Goal: Task Accomplishment & Management: Manage account settings

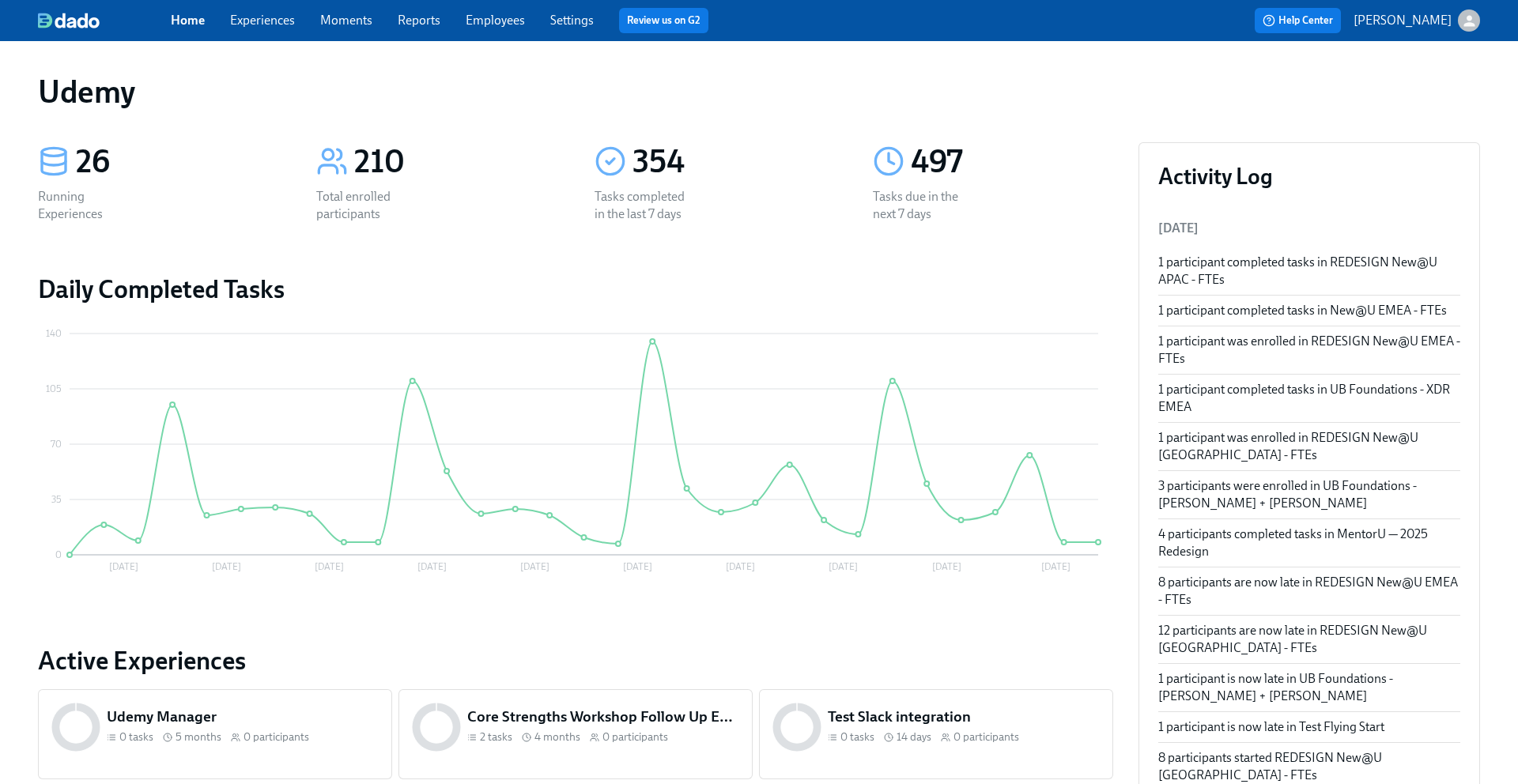
click at [275, 25] on link "Experiences" at bounding box center [262, 20] width 65 height 15
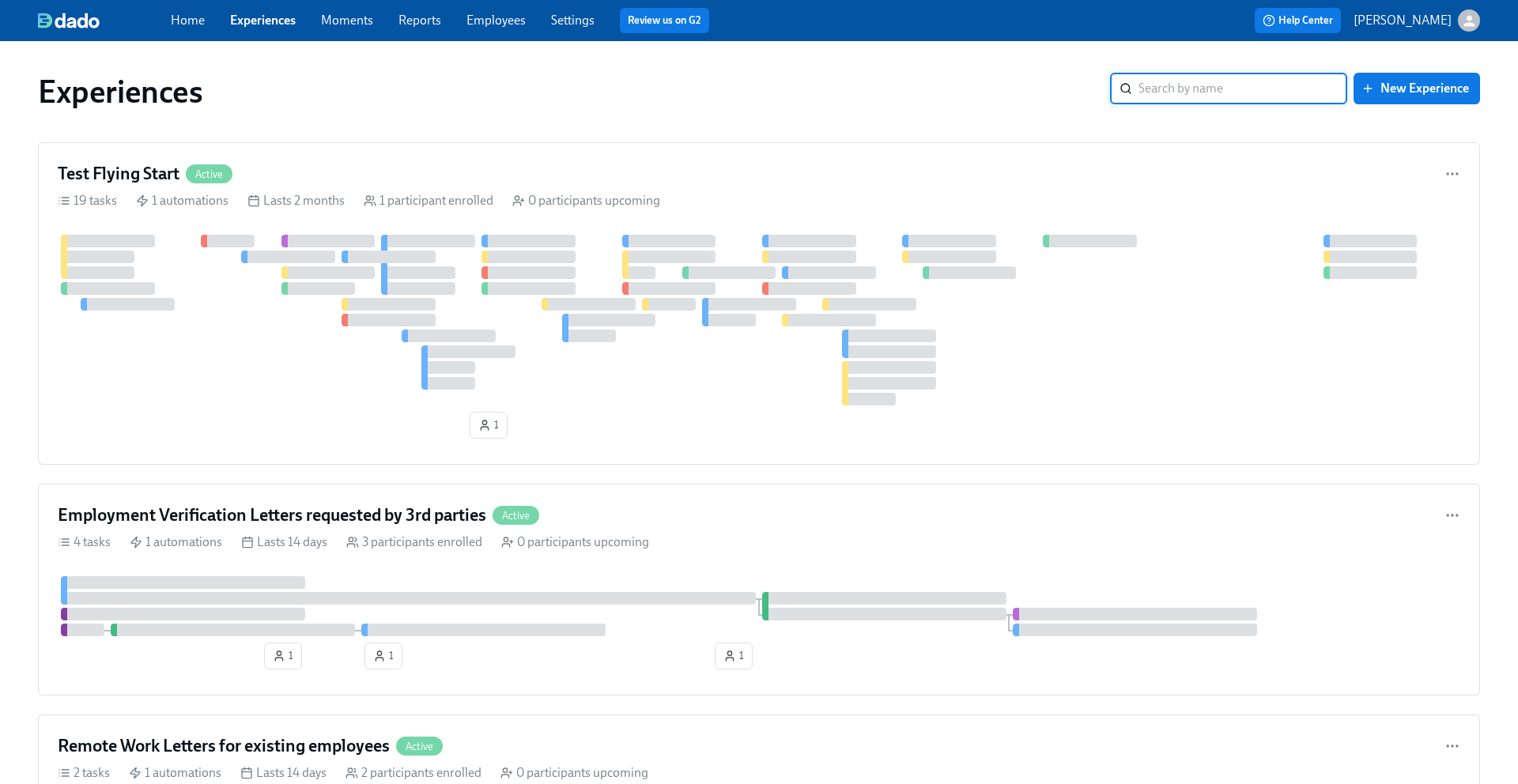
click at [1272, 87] on input "search" at bounding box center [1243, 88] width 208 height 32
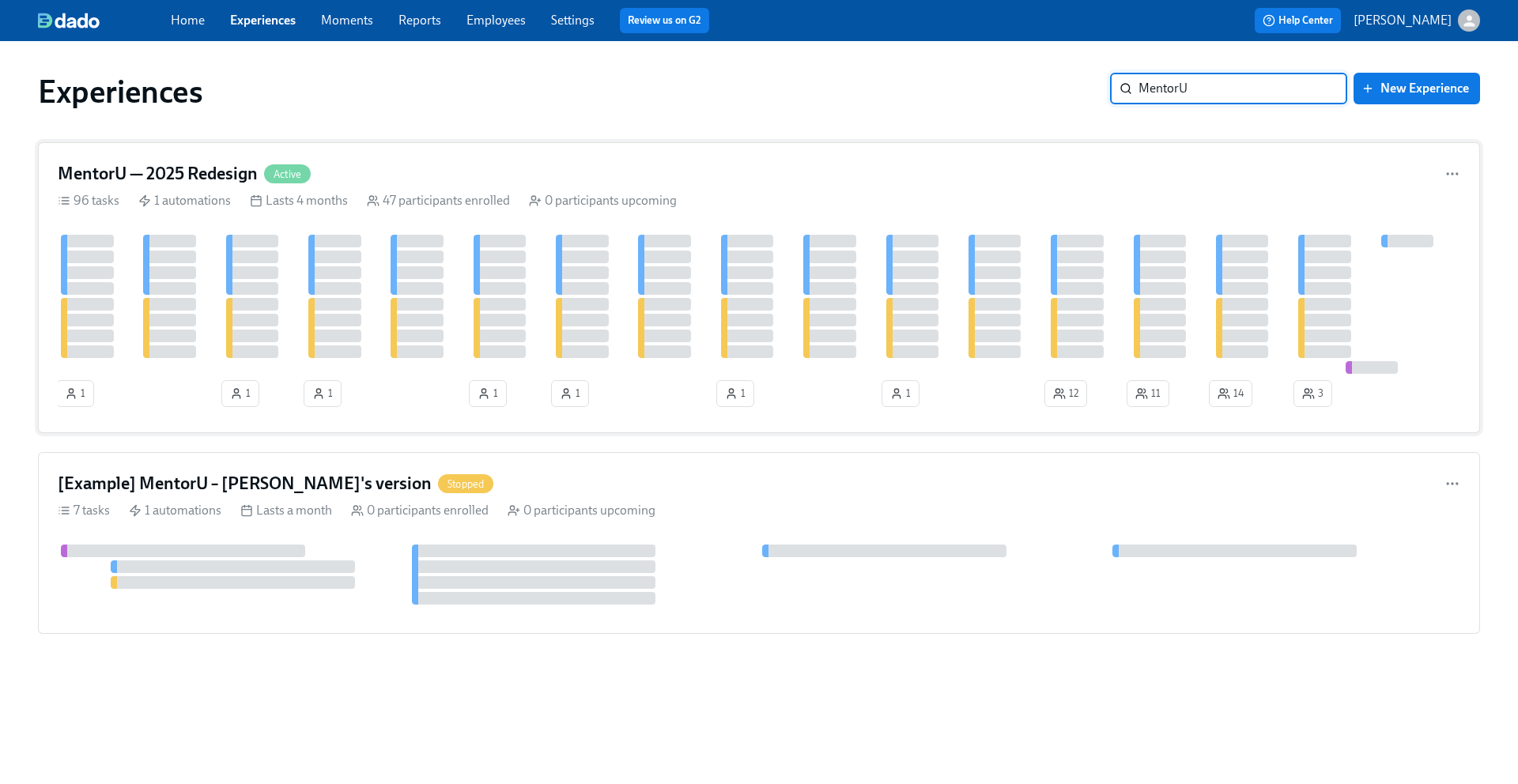
type input "MentorU"
click at [198, 172] on h4 "MentorU — 2025 Redesign" at bounding box center [157, 174] width 200 height 24
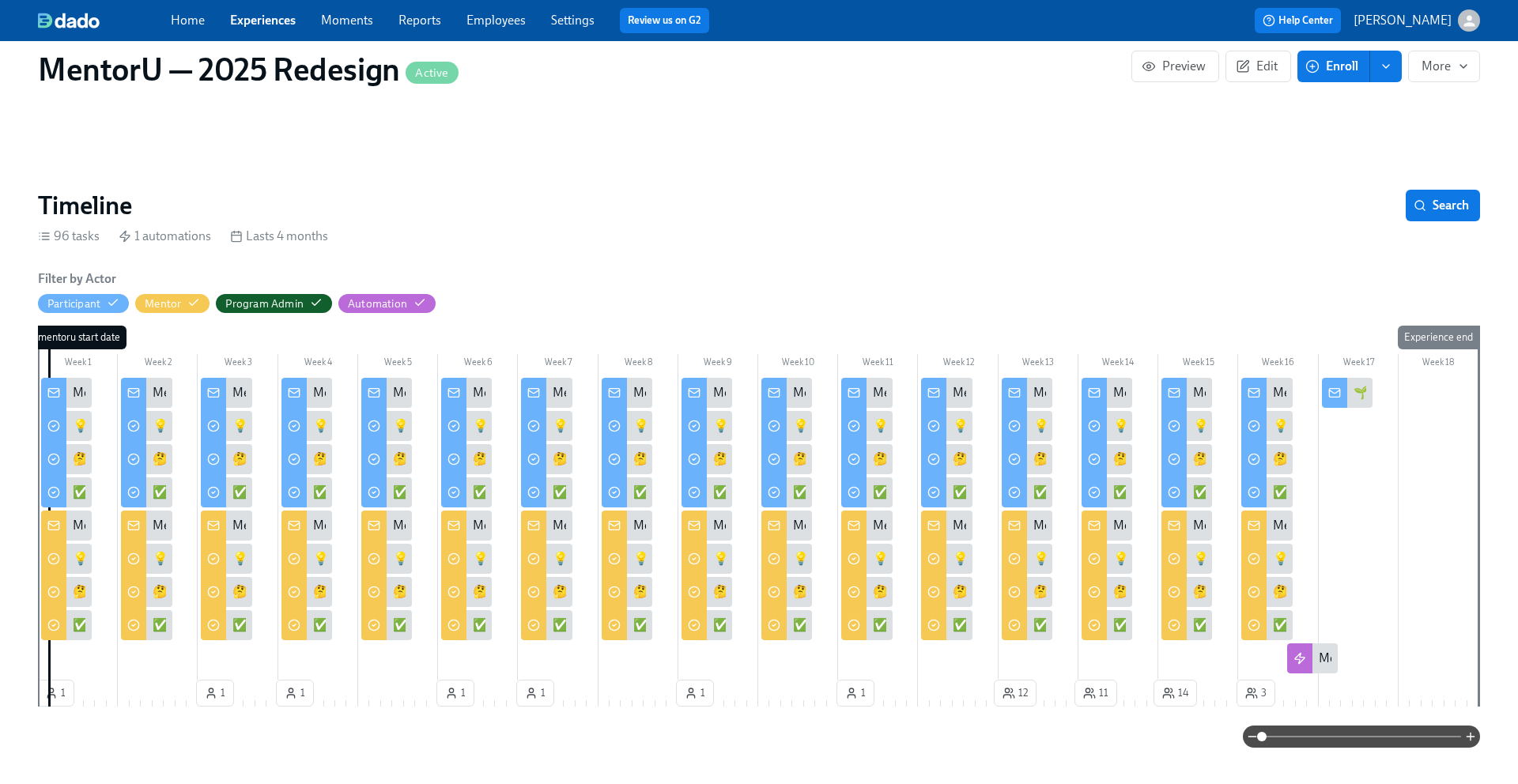
scroll to position [135, 0]
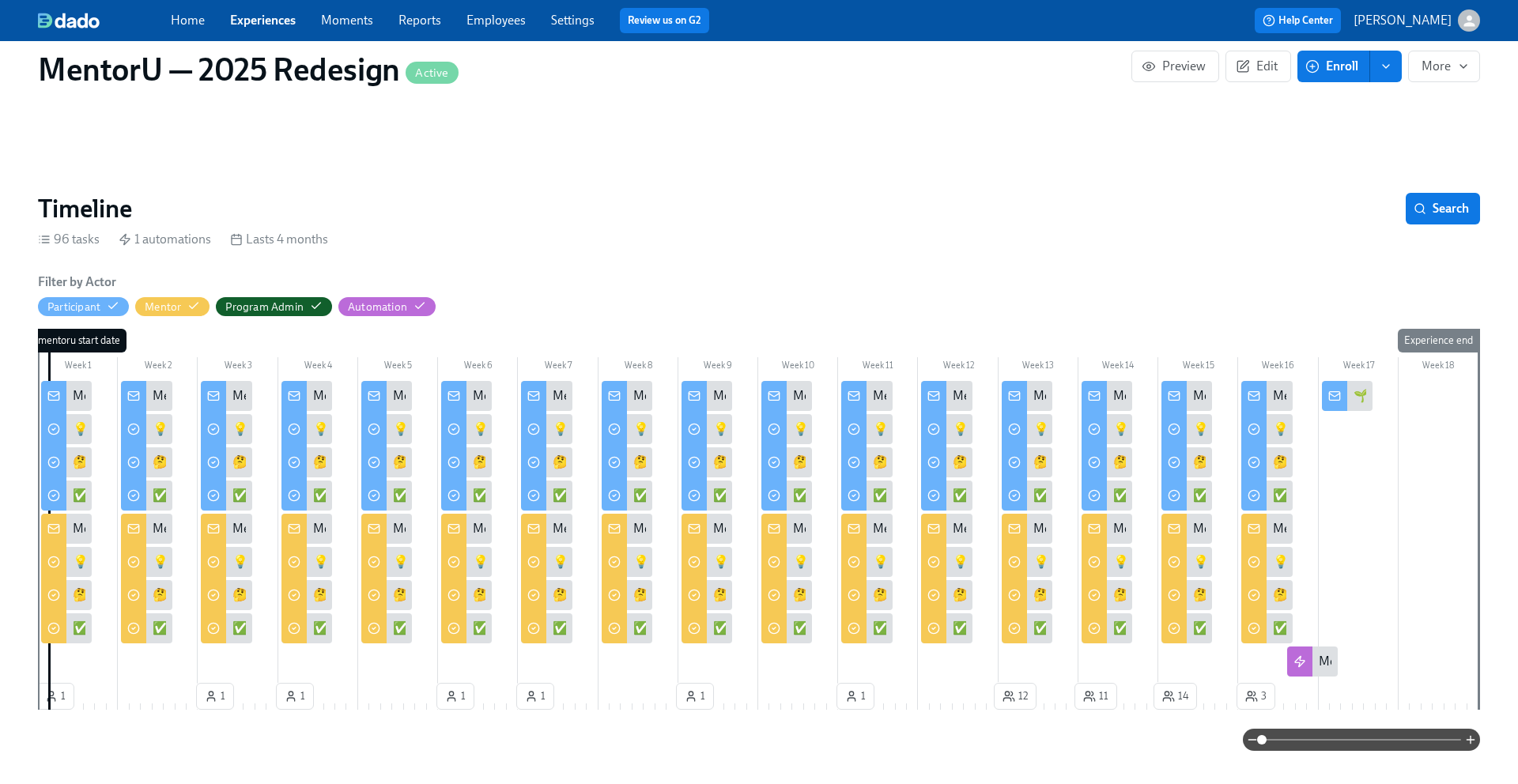
click at [1114, 534] on div "MentorU Newsletter—Week 14" at bounding box center [1196, 529] width 165 height 17
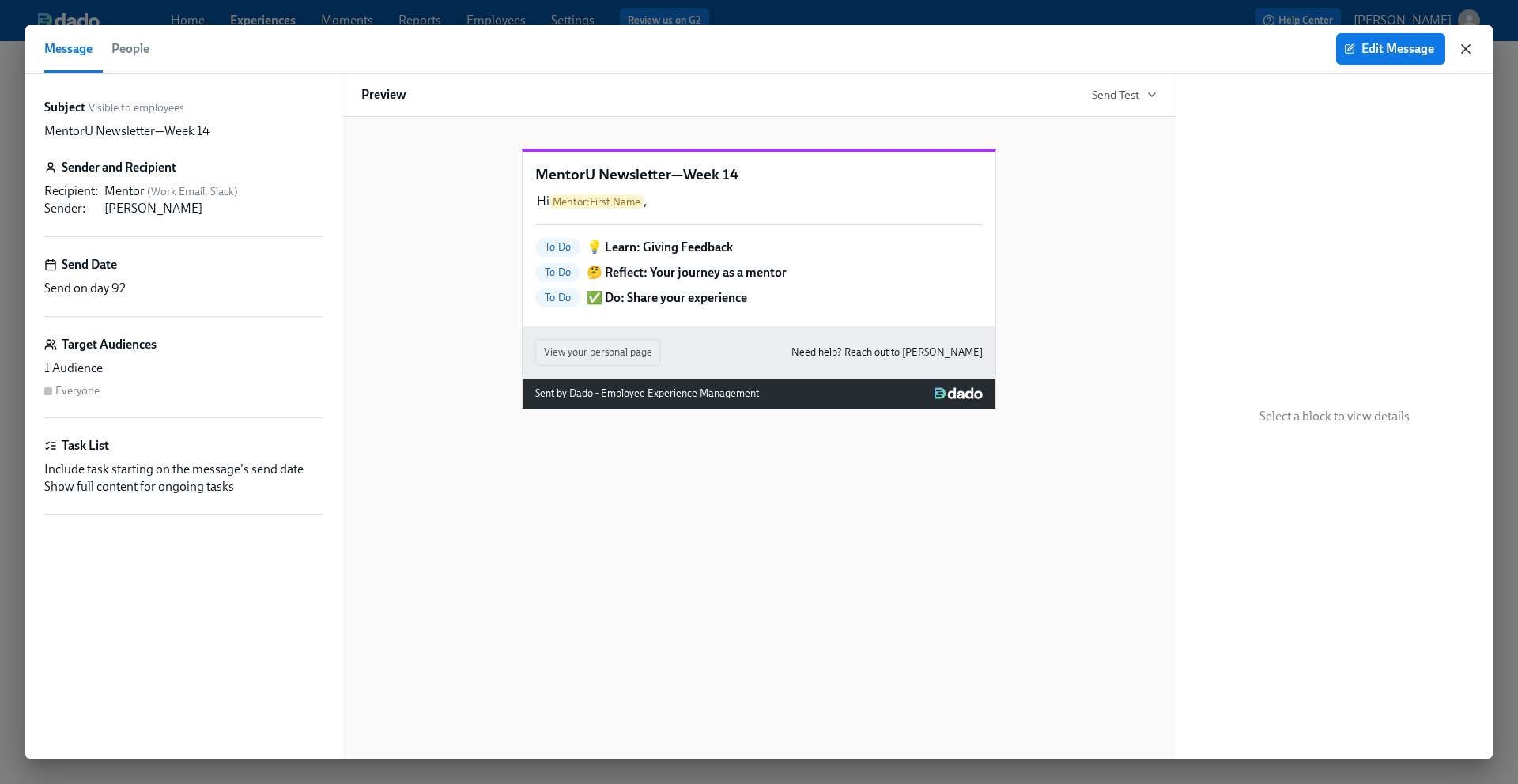
click at [1465, 52] on icon "button" at bounding box center [1466, 49] width 15 height 15
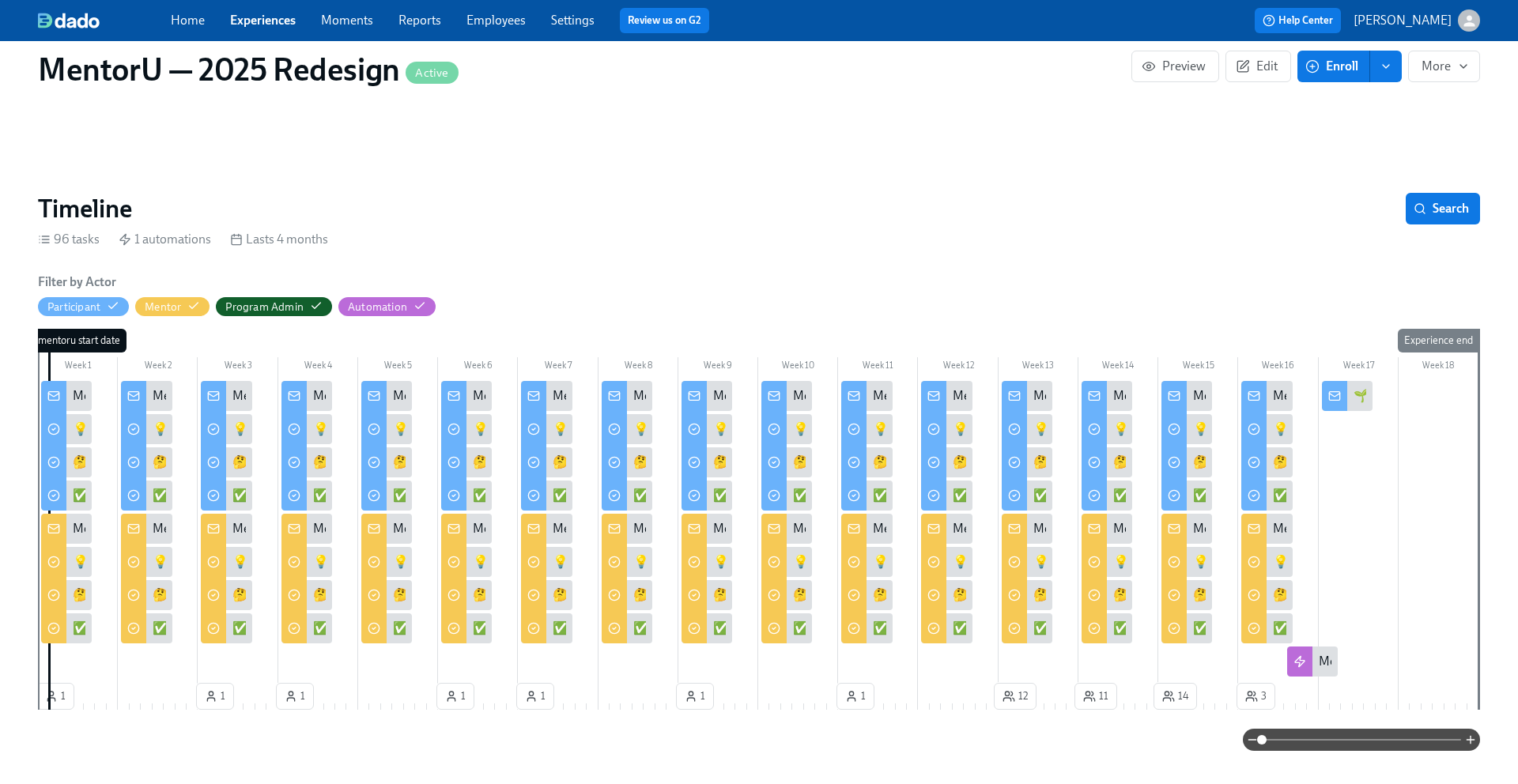
click at [1023, 527] on div at bounding box center [1015, 530] width 25 height 33
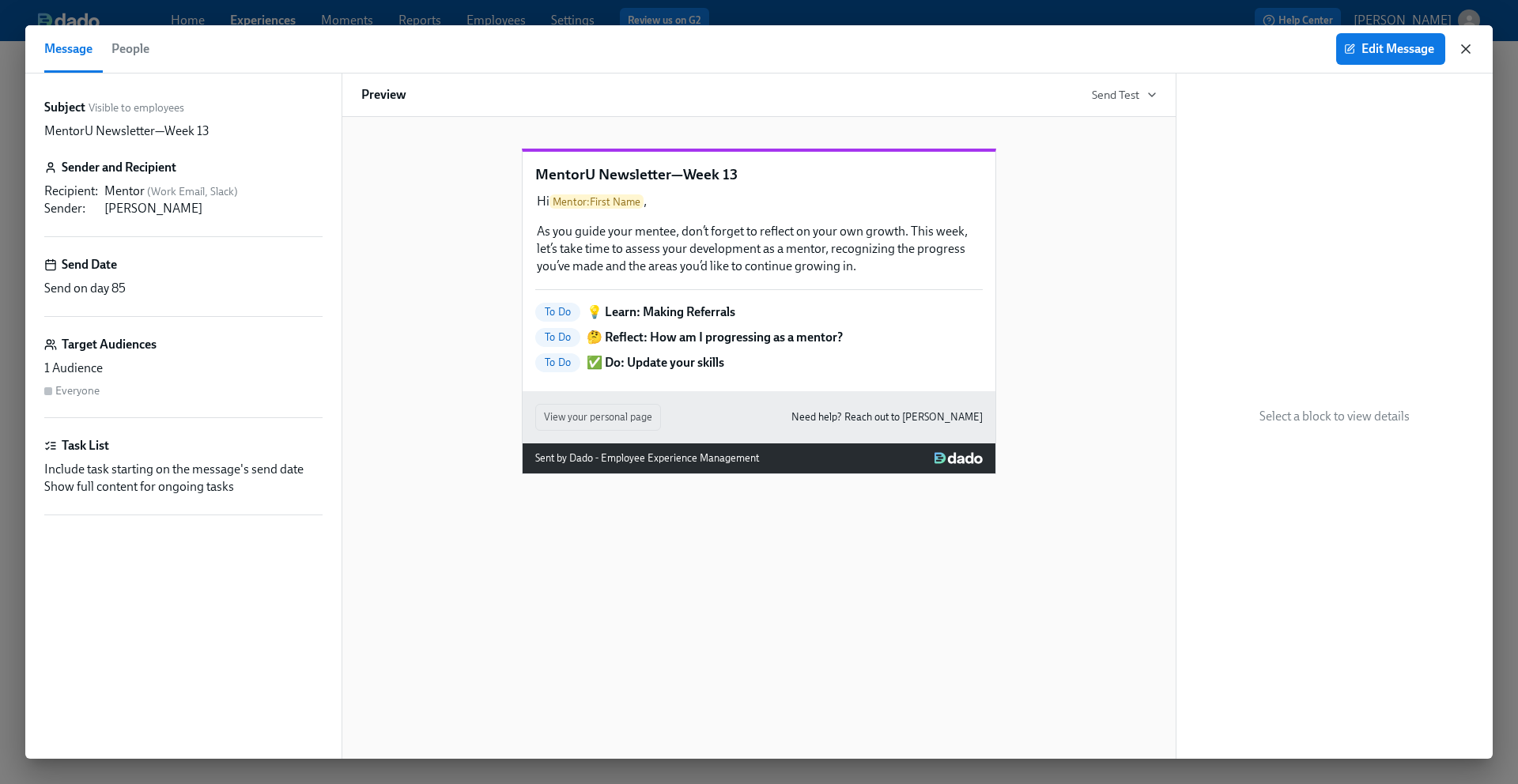
click at [1462, 48] on icon "button" at bounding box center [1466, 49] width 15 height 15
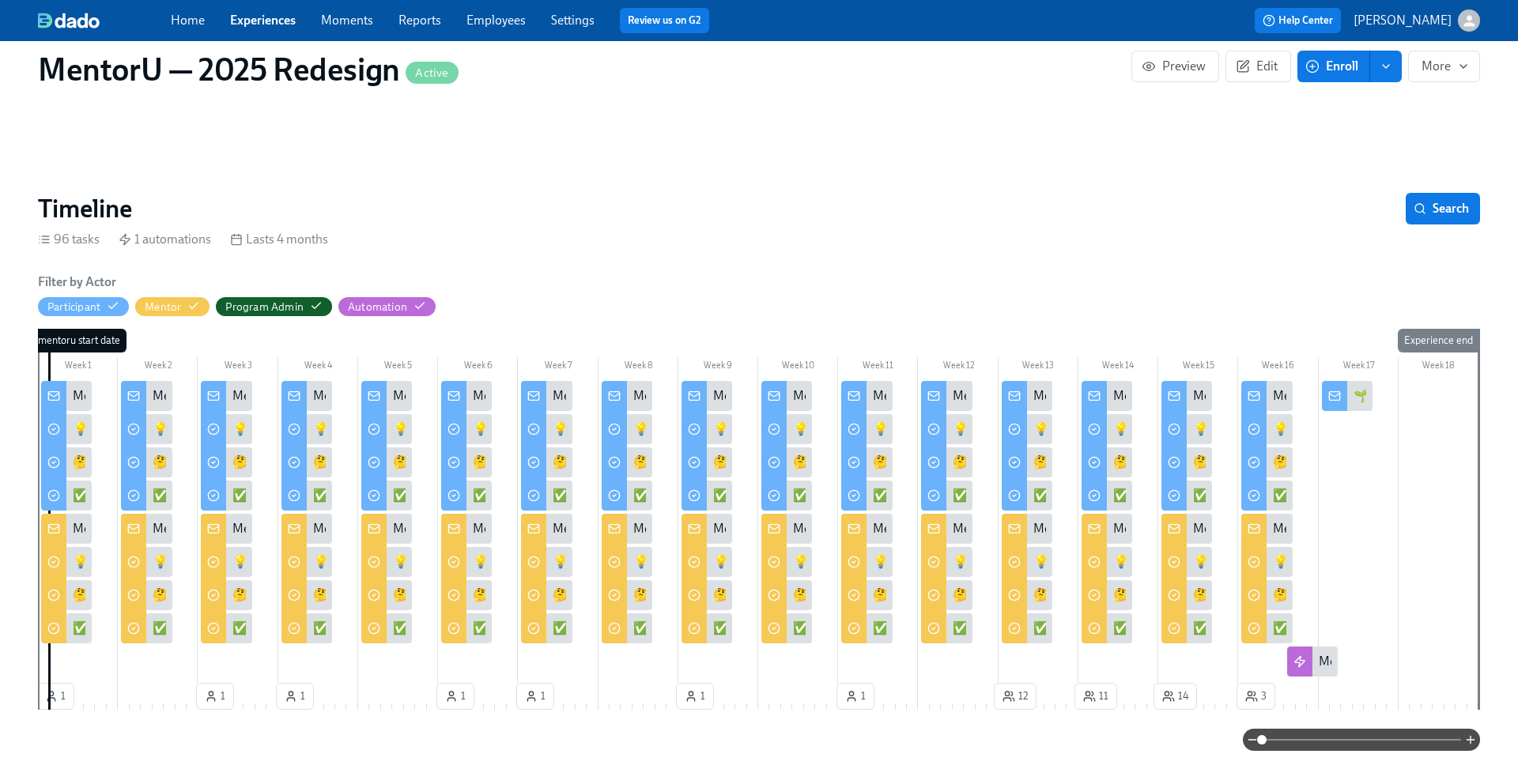
click at [1118, 540] on div "MentorU Newsletter—Week 14" at bounding box center [1107, 528] width 50 height 30
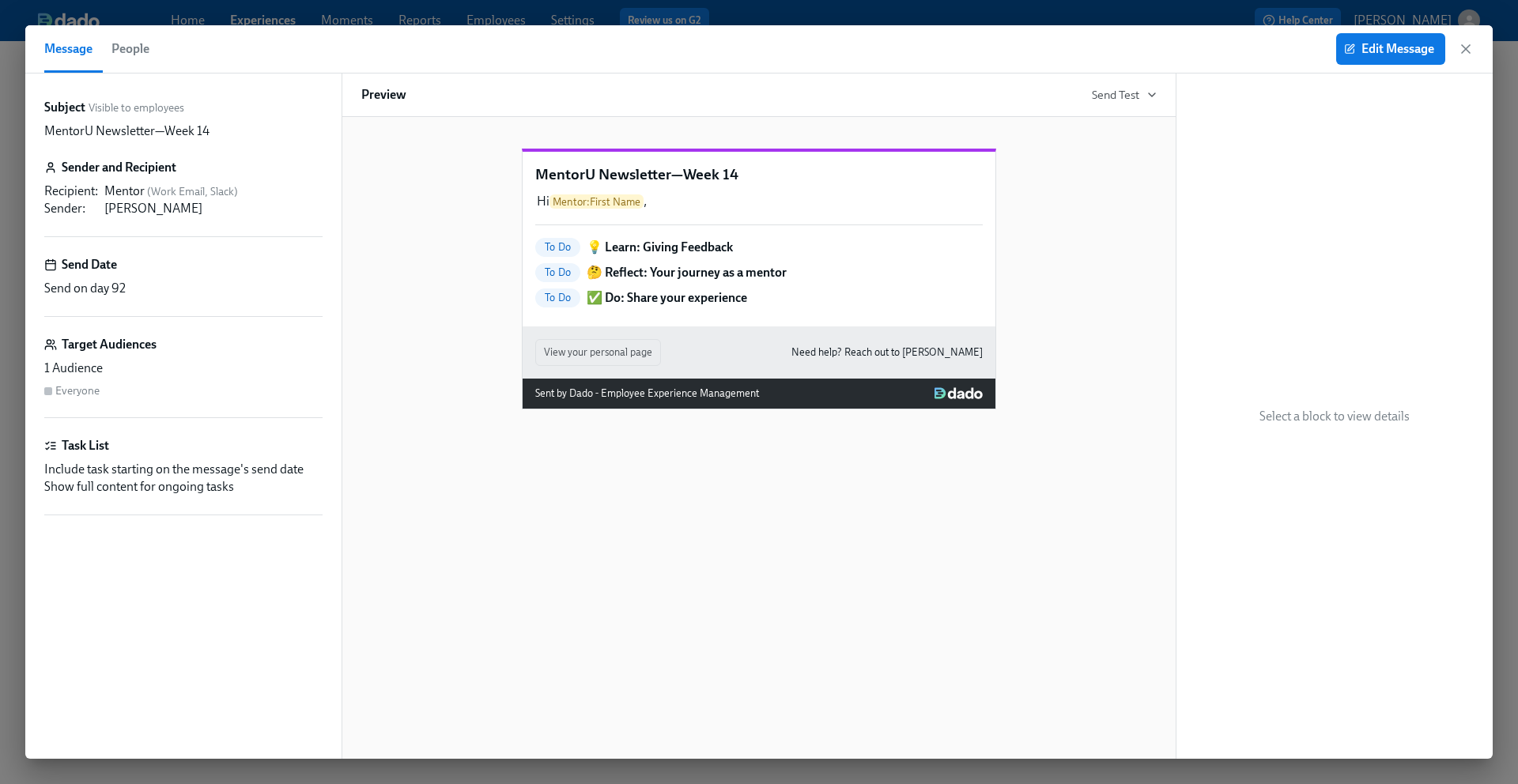
click at [1465, 61] on div "Edit Message" at bounding box center [1405, 48] width 138 height 32
click at [1465, 46] on icon "button" at bounding box center [1466, 49] width 15 height 15
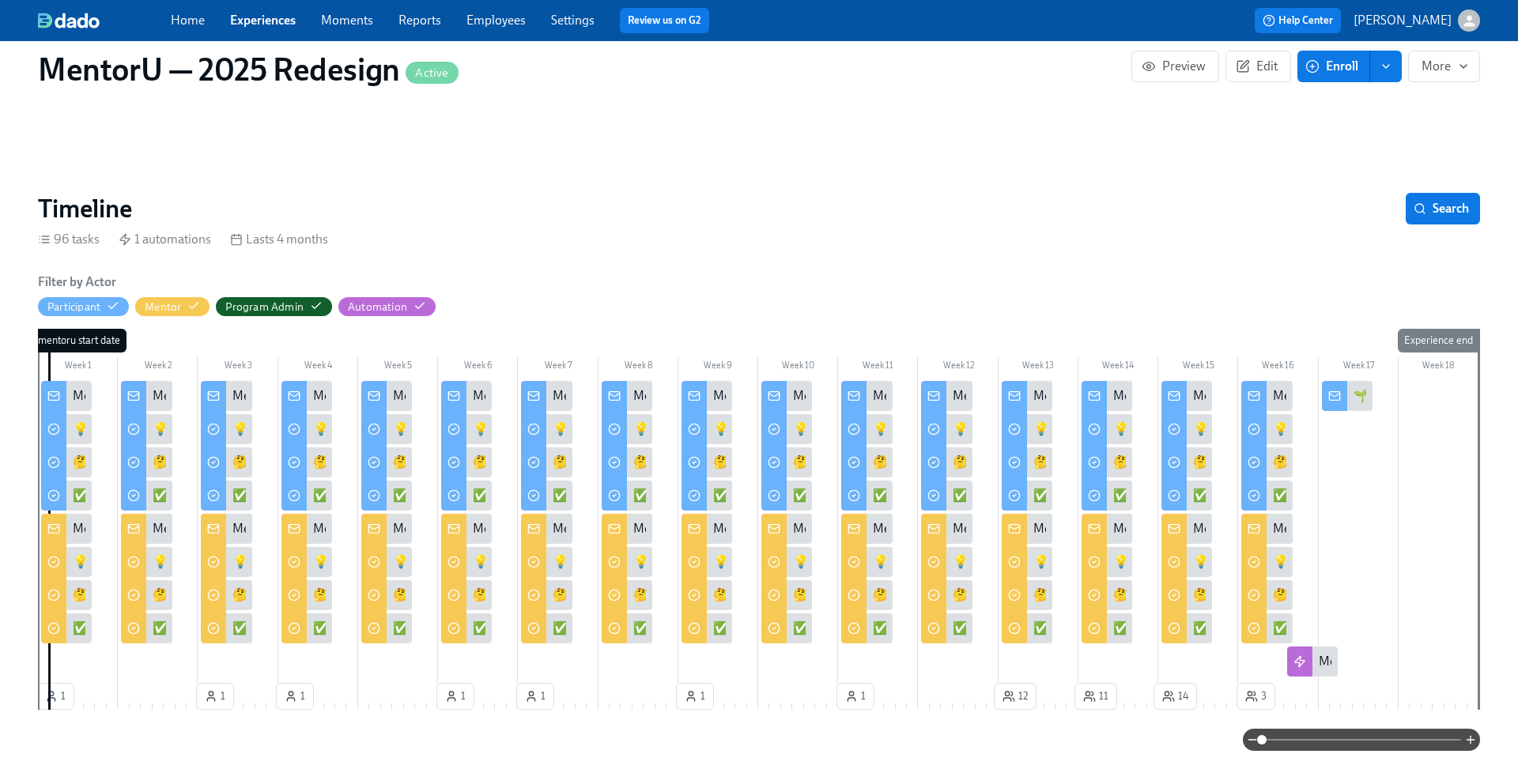
click at [1110, 528] on div "MentorU Newsletter—Week 14" at bounding box center [1107, 528] width 50 height 30
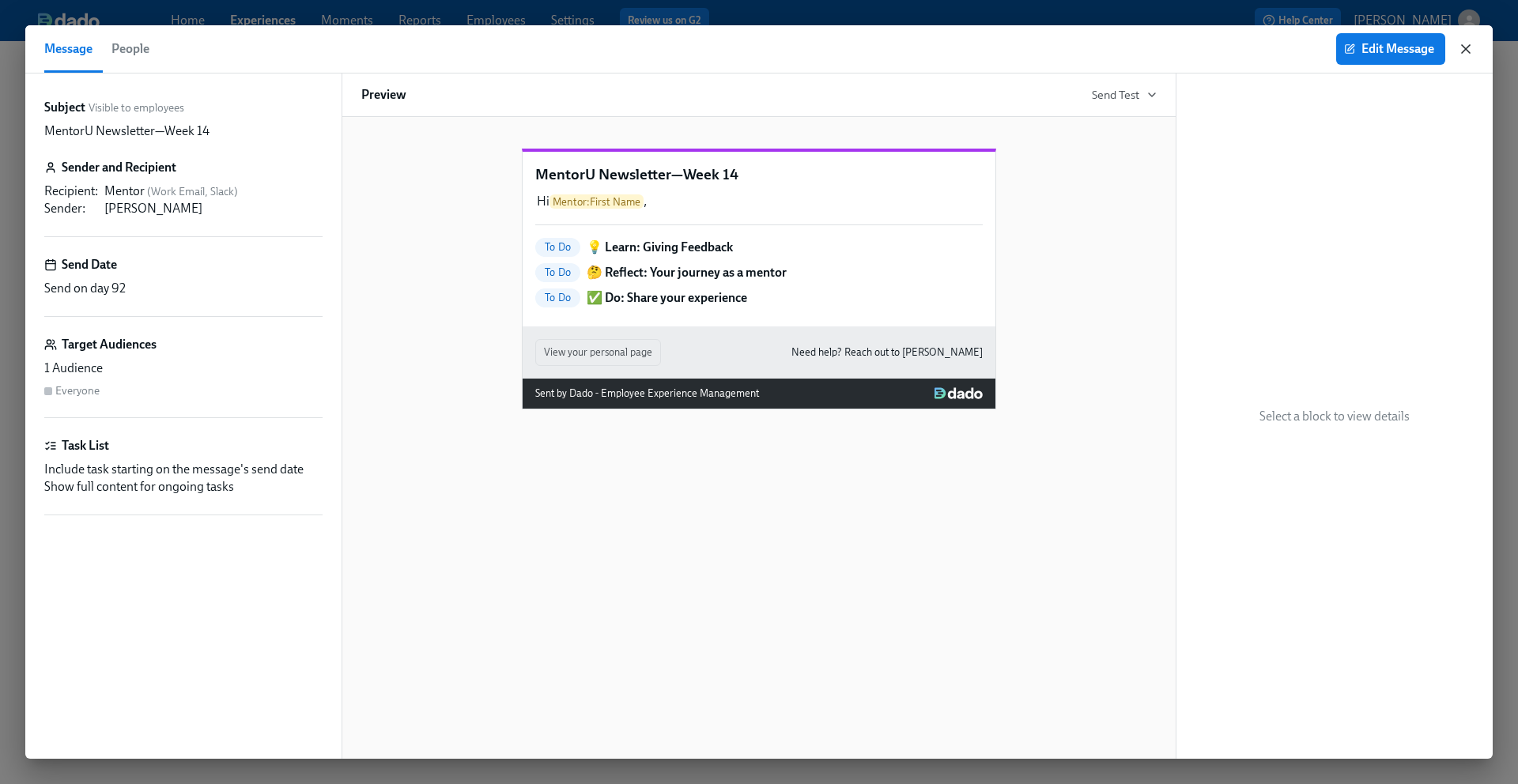
click at [1462, 51] on icon "button" at bounding box center [1466, 49] width 8 height 8
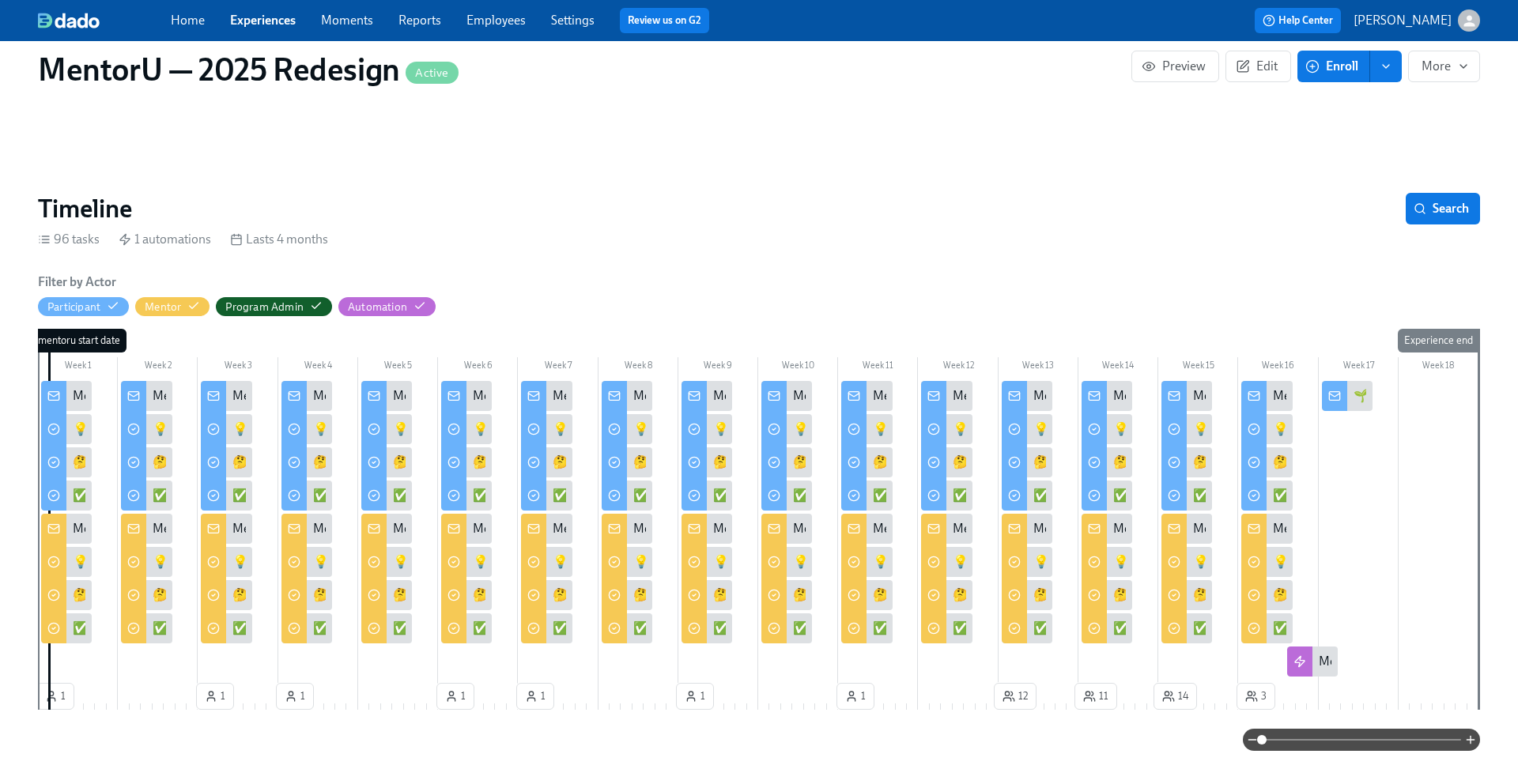
click at [1034, 525] on div "MentorU Newsletter—Week 13" at bounding box center [1116, 529] width 165 height 17
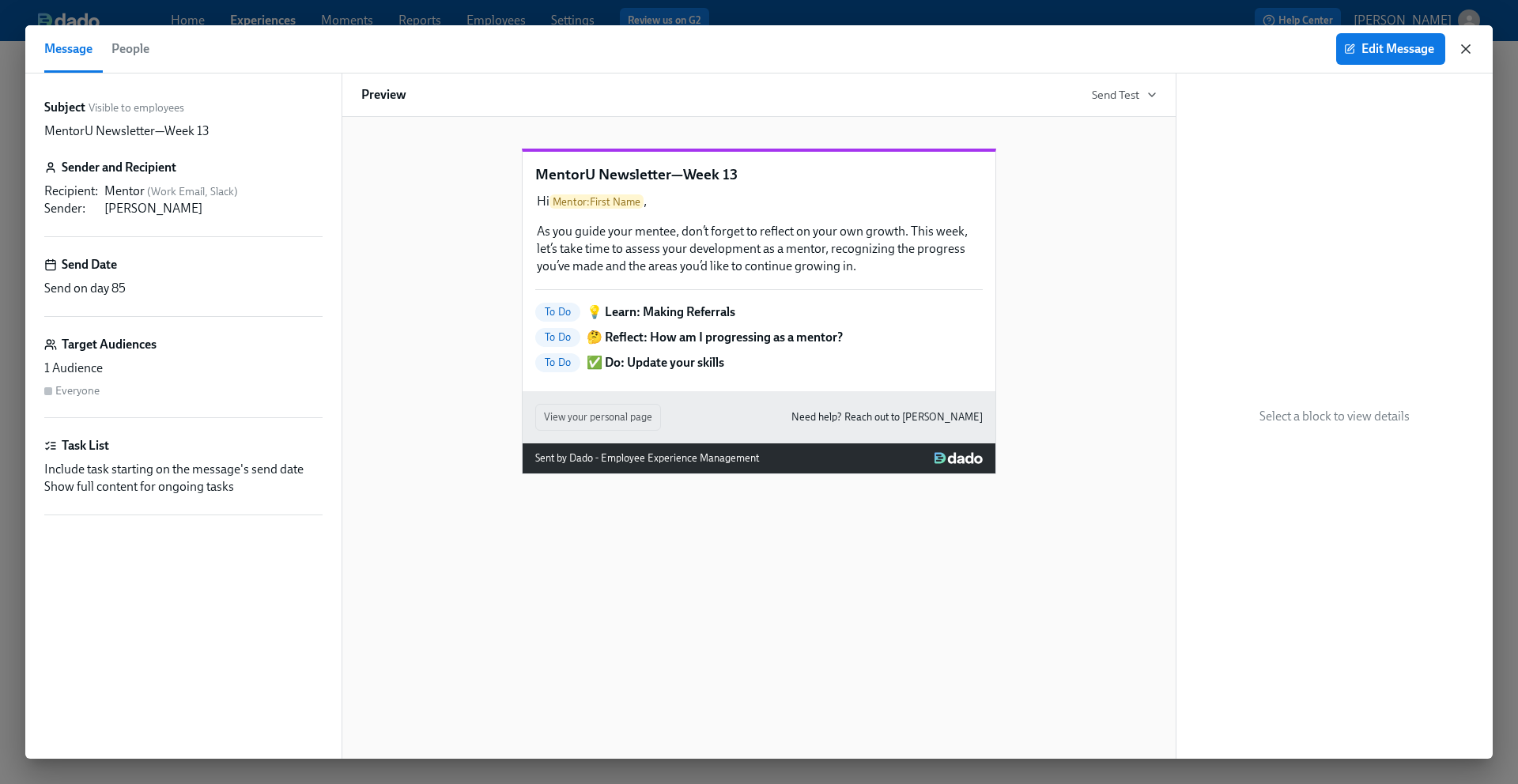
click at [1468, 54] on icon "button" at bounding box center [1466, 49] width 15 height 15
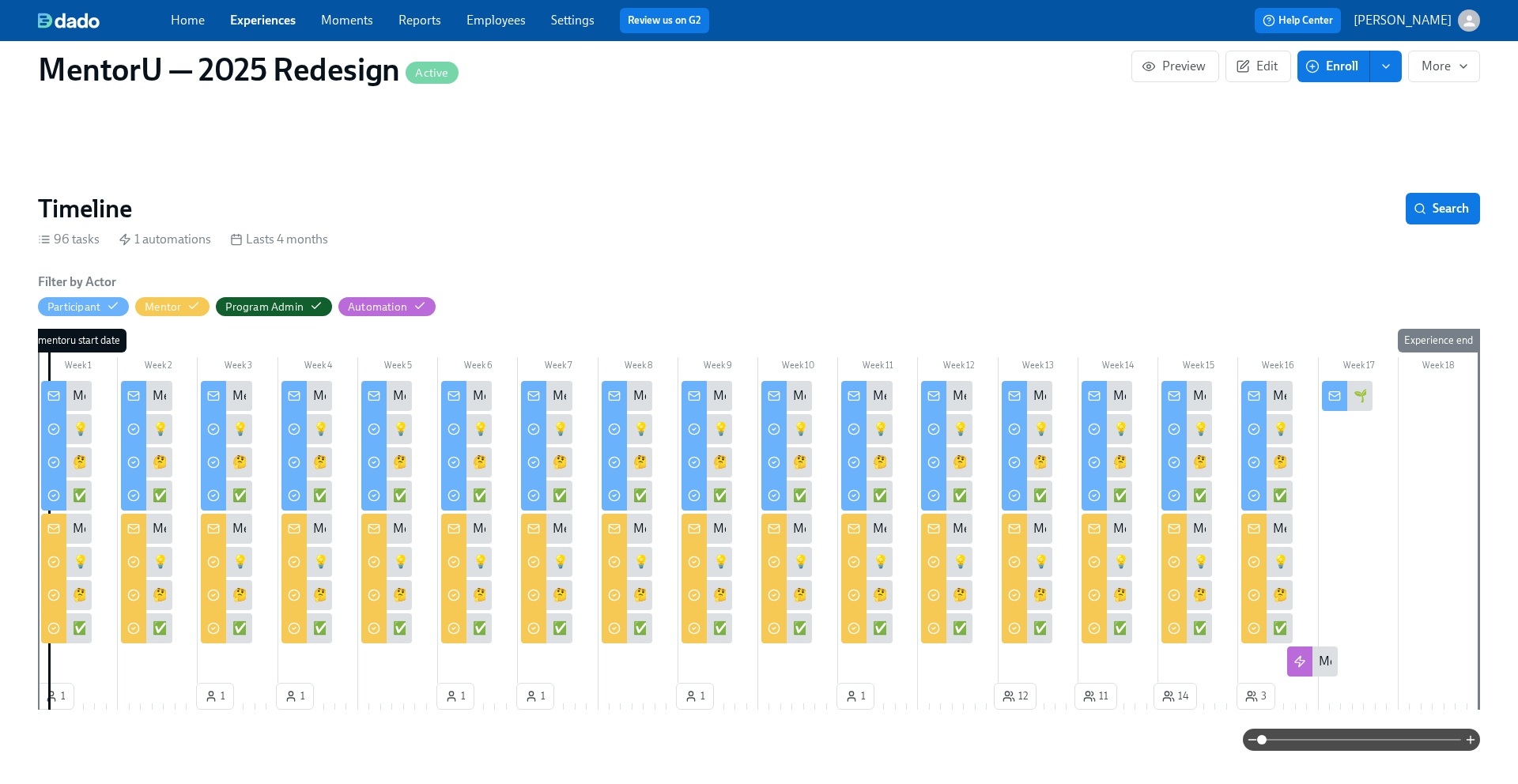
click at [1126, 527] on div "MentorU Newsletter—Week 14" at bounding box center [1107, 528] width 50 height 30
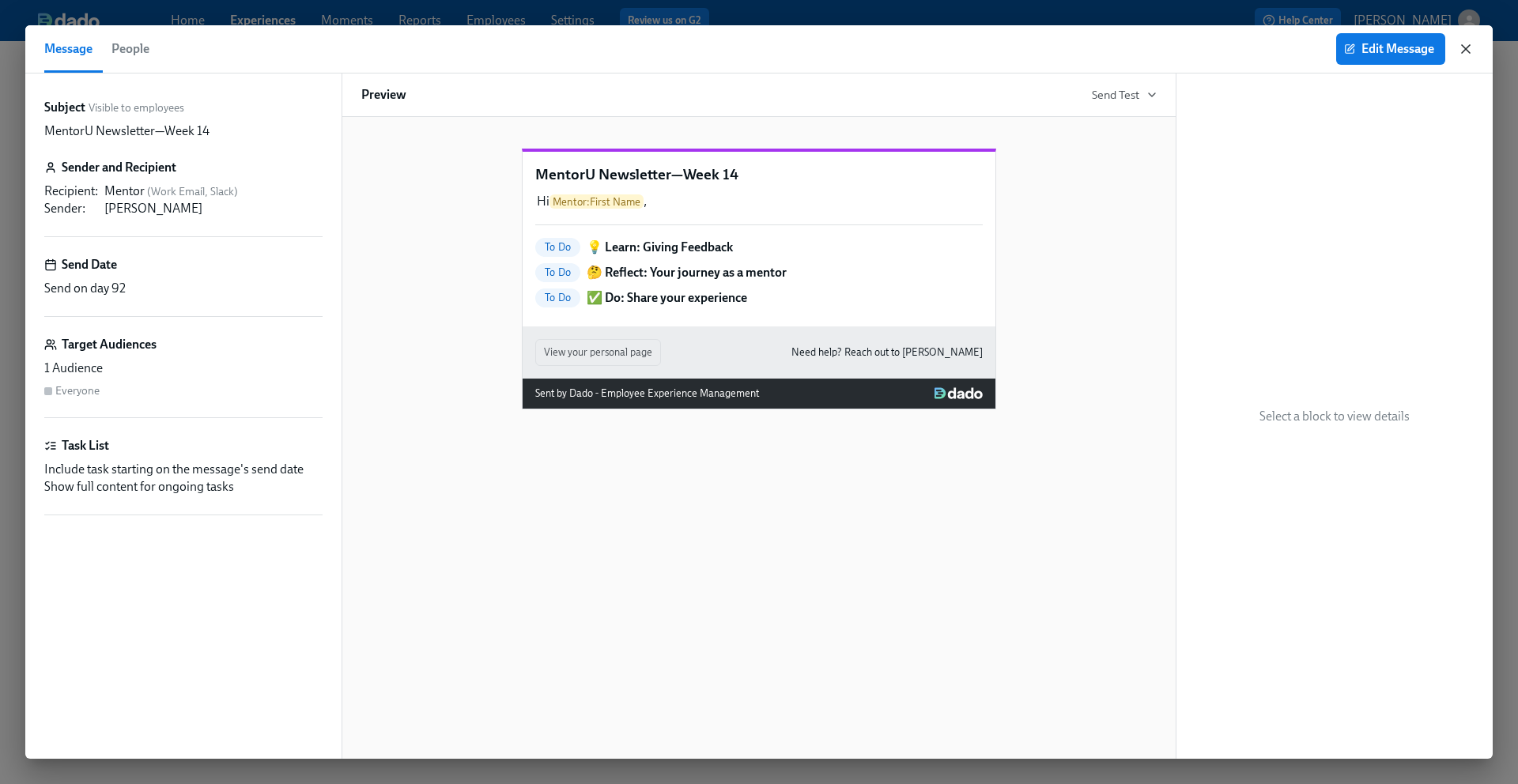
click at [1466, 48] on icon "button" at bounding box center [1466, 49] width 8 height 8
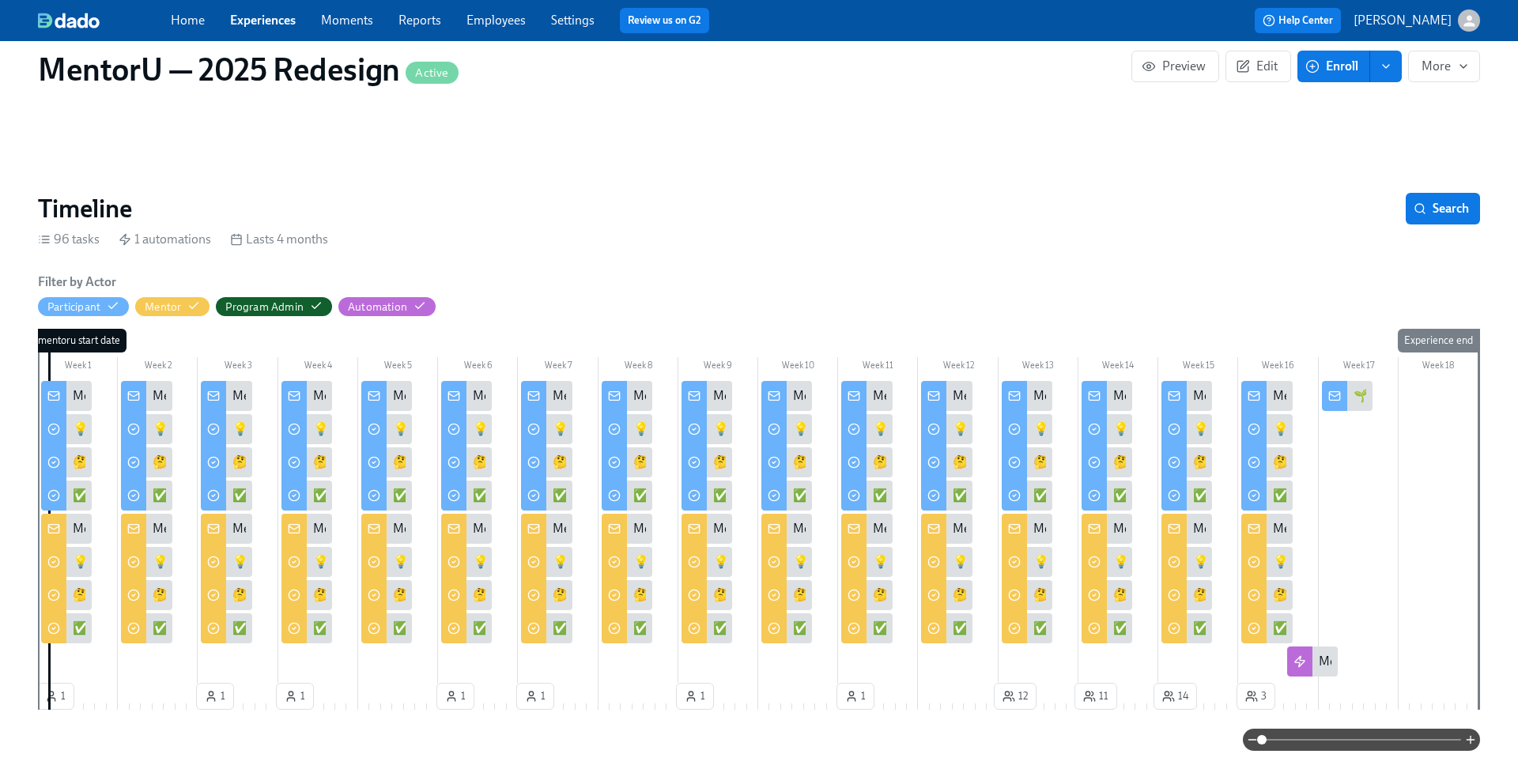
click at [1187, 529] on div "MentorU Newsletter—Week 15" at bounding box center [1187, 528] width 50 height 30
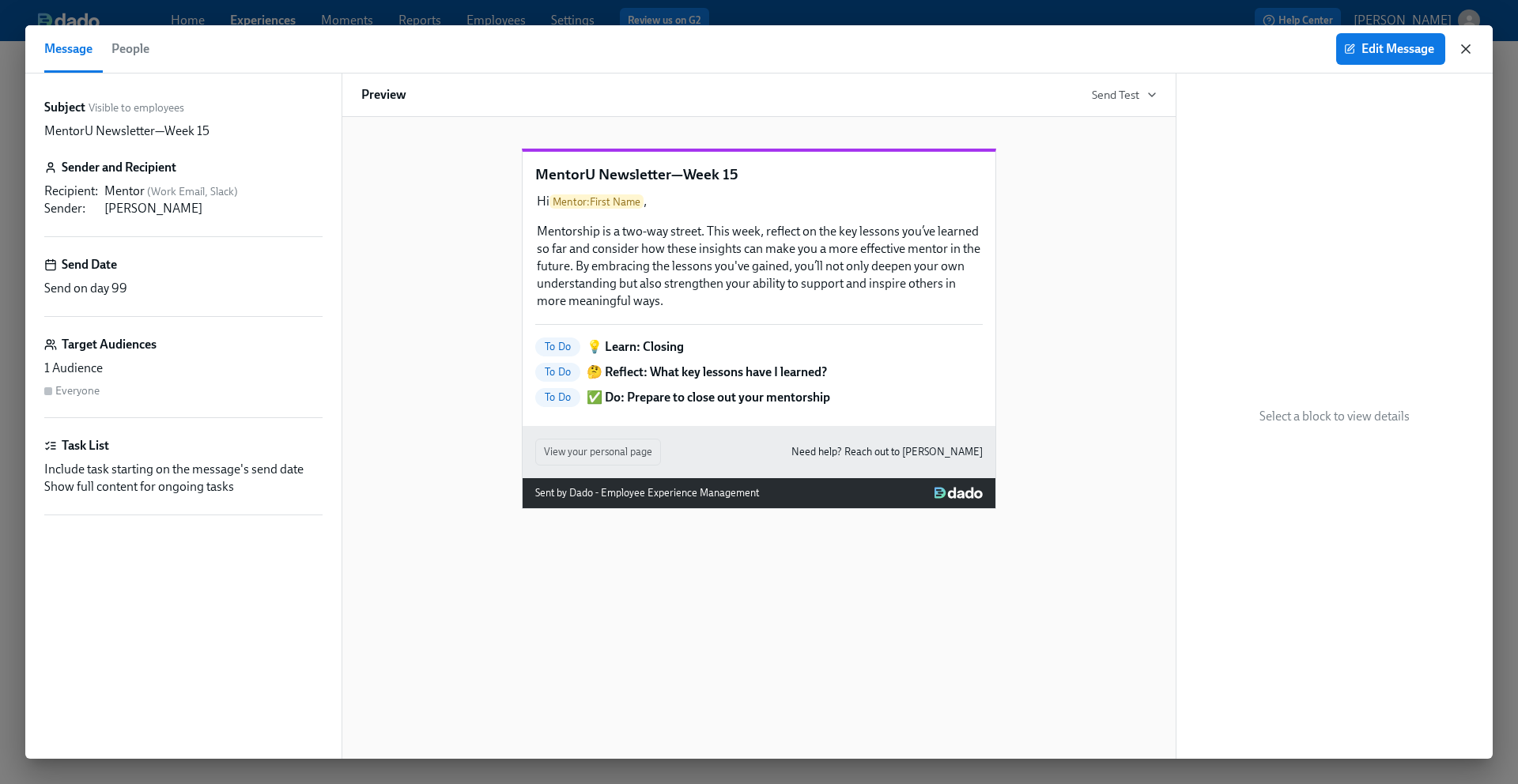
click at [1463, 50] on icon "button" at bounding box center [1466, 49] width 15 height 15
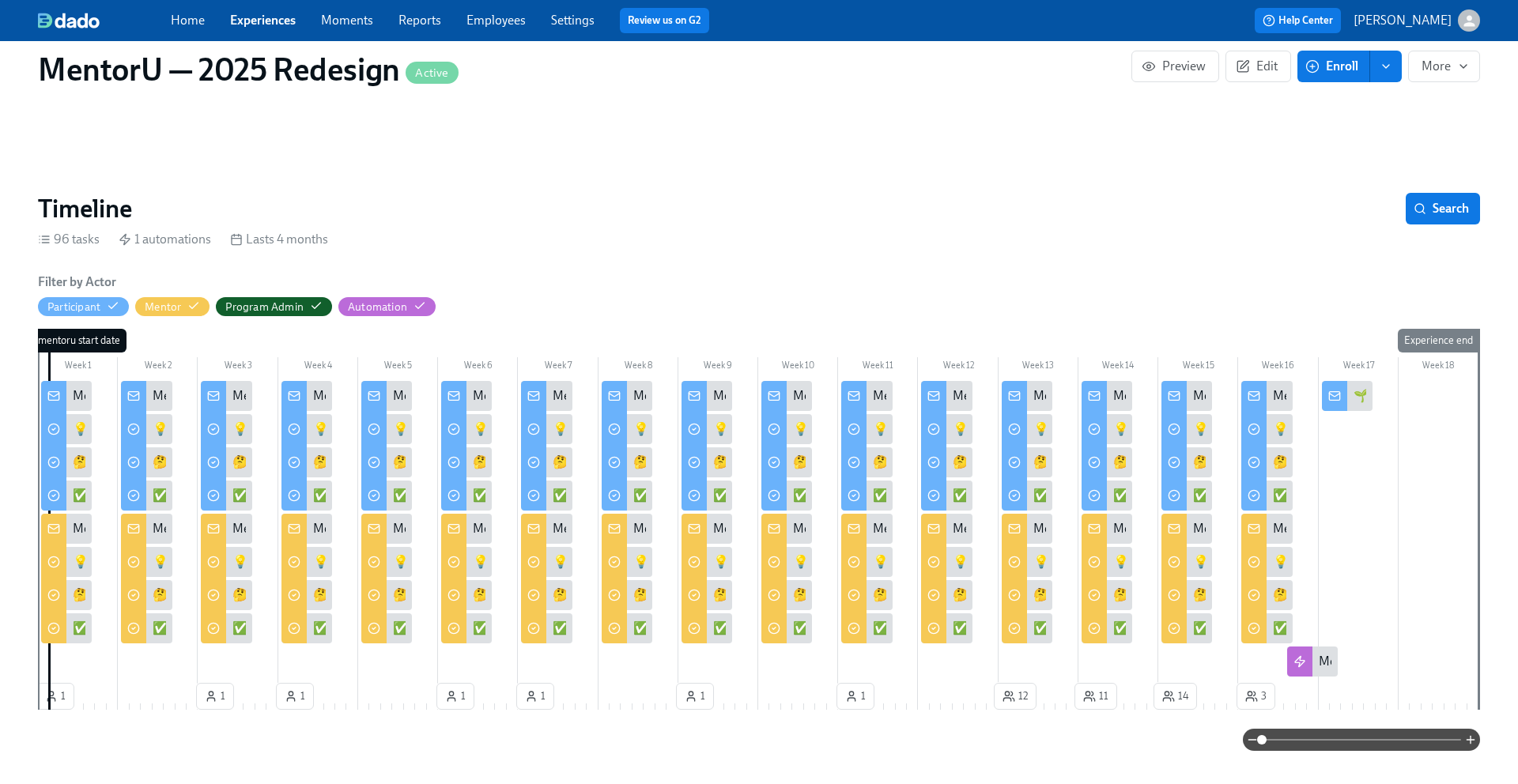
click at [1280, 528] on div "MentorU Newsletter—Closing" at bounding box center [1353, 529] width 161 height 17
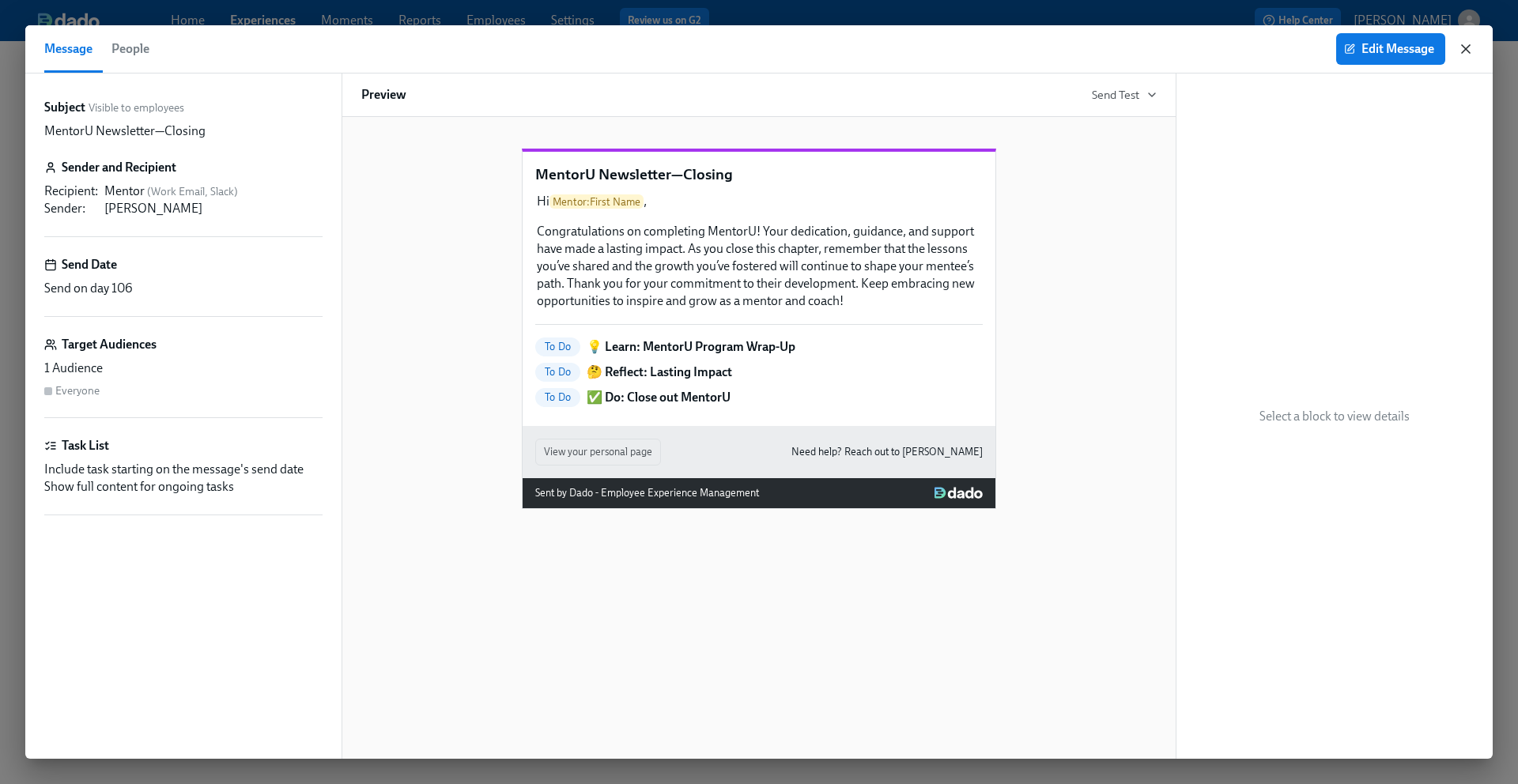
click at [1470, 53] on icon "button" at bounding box center [1466, 49] width 15 height 15
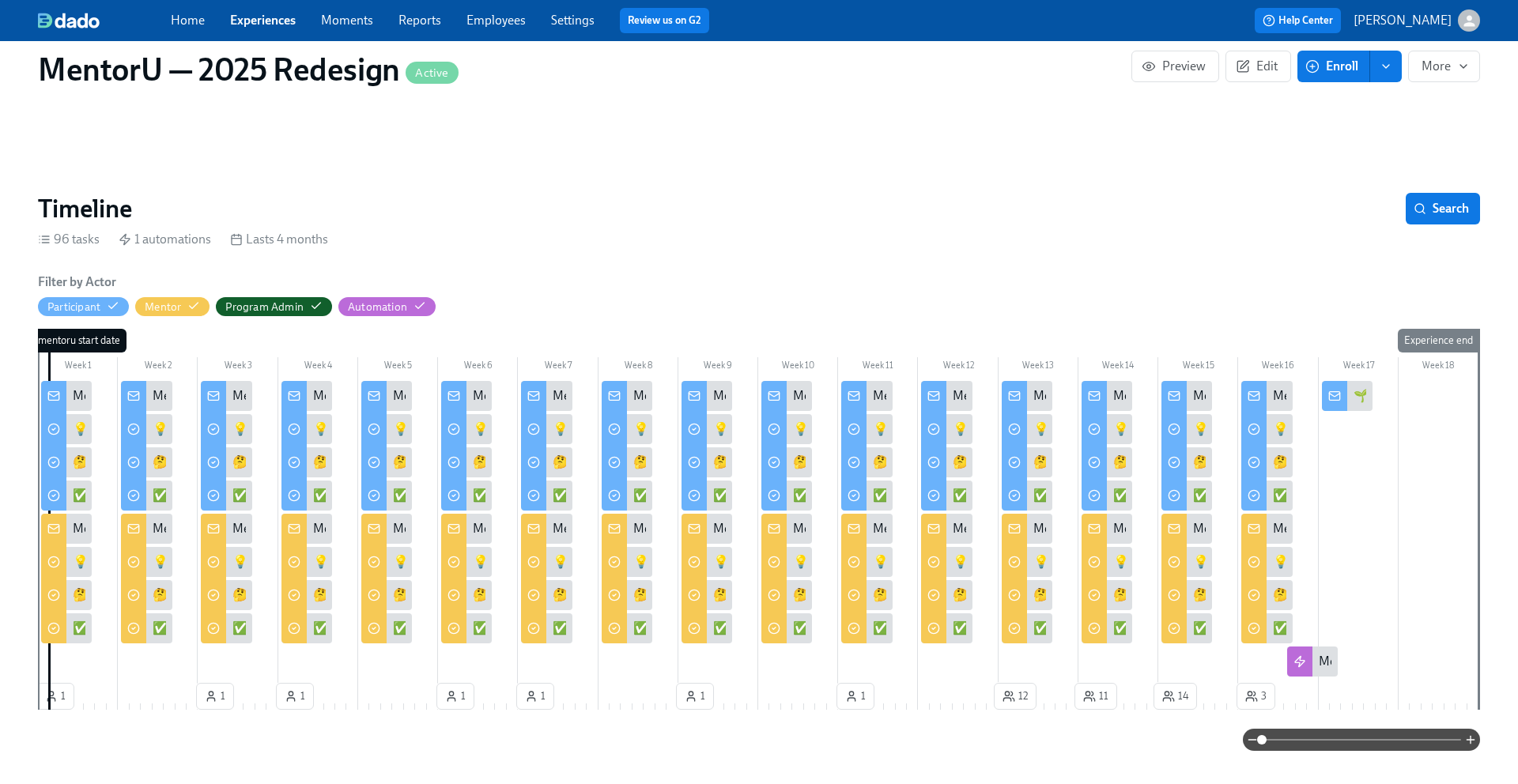
click at [1183, 527] on div at bounding box center [1175, 530] width 25 height 33
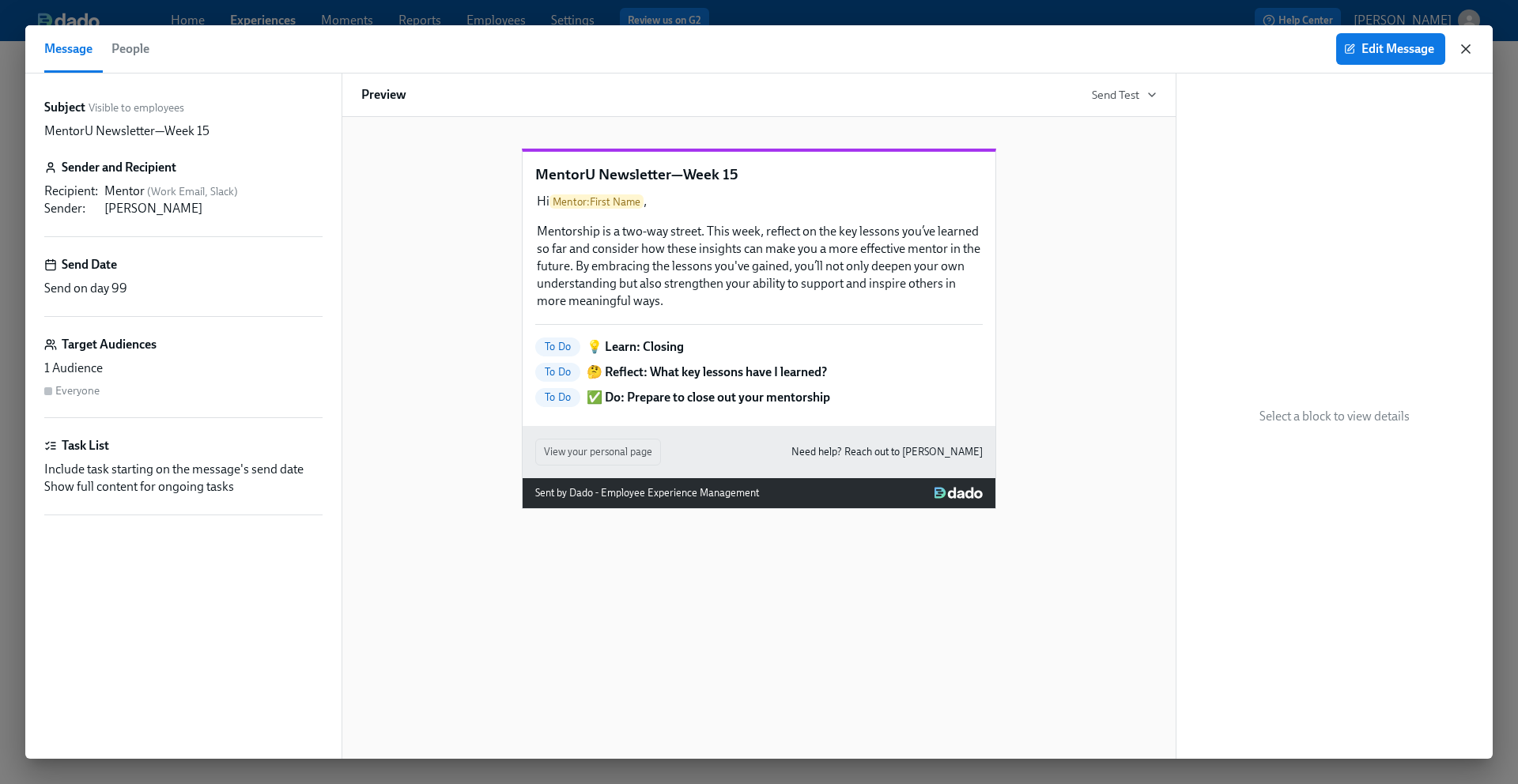
click at [1467, 52] on icon "button" at bounding box center [1466, 49] width 15 height 15
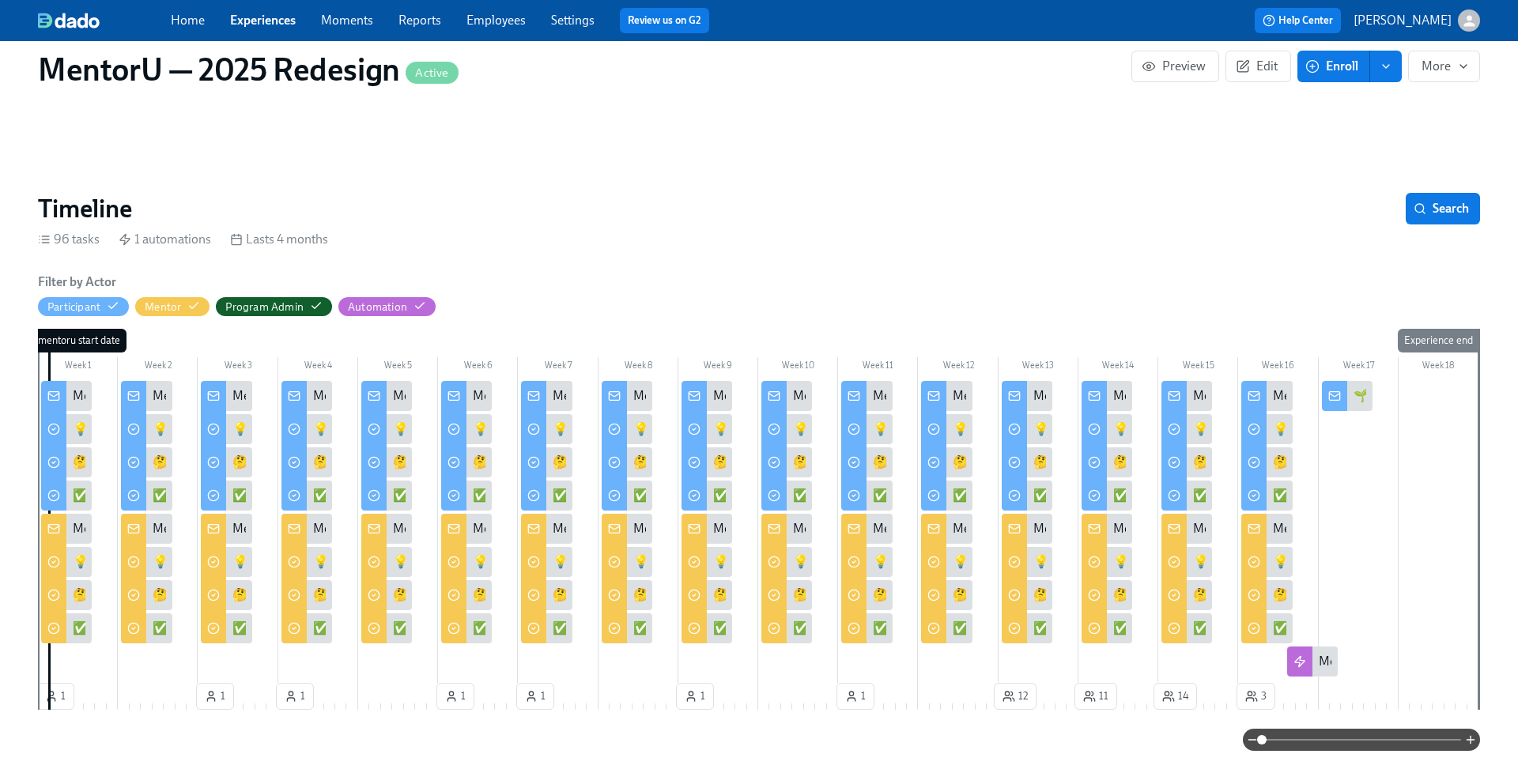
click at [177, 12] on span "Home" at bounding box center [187, 20] width 34 height 17
click at [182, 19] on link "Home" at bounding box center [187, 20] width 34 height 15
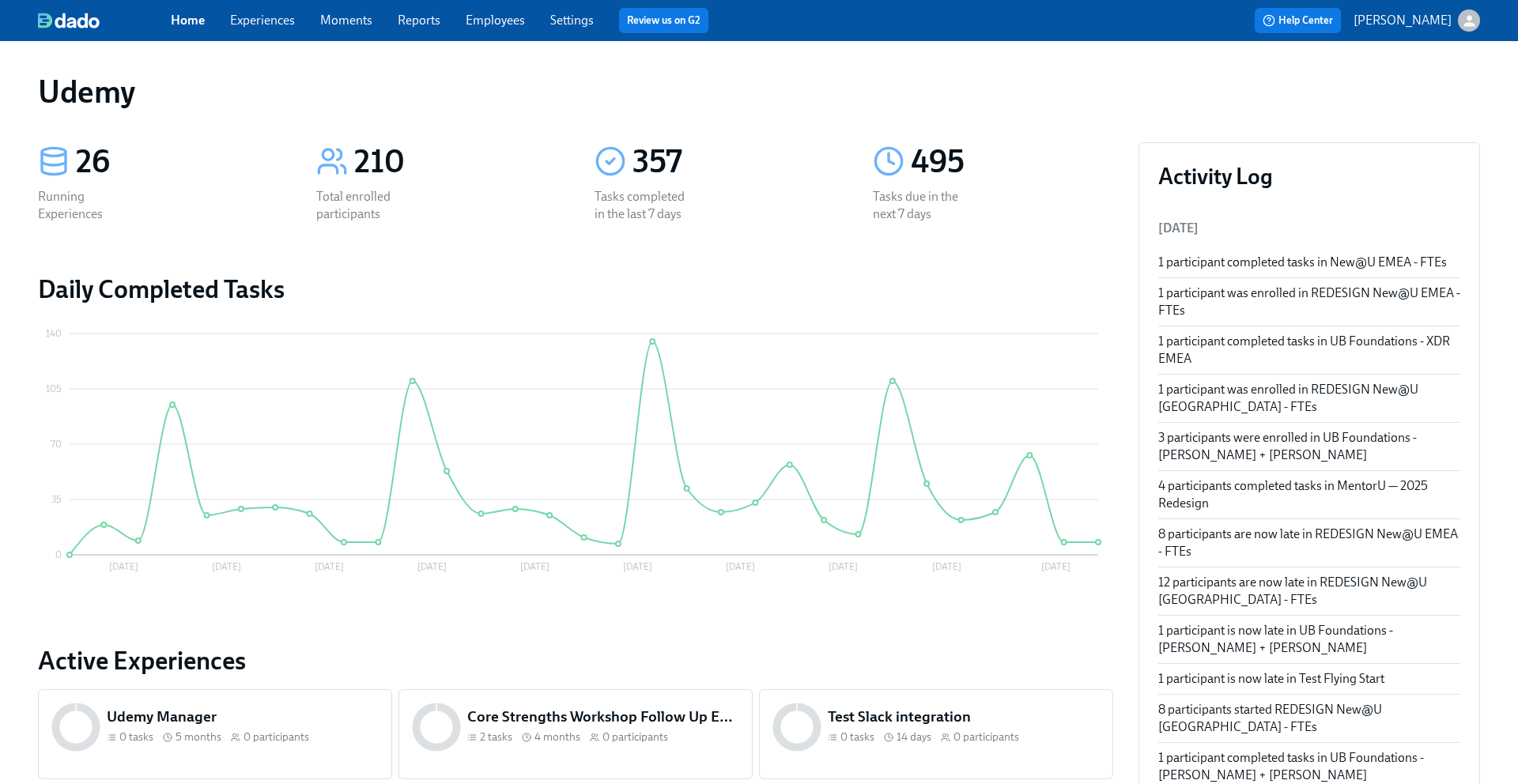
click at [284, 23] on link "Experiences" at bounding box center [262, 20] width 65 height 15
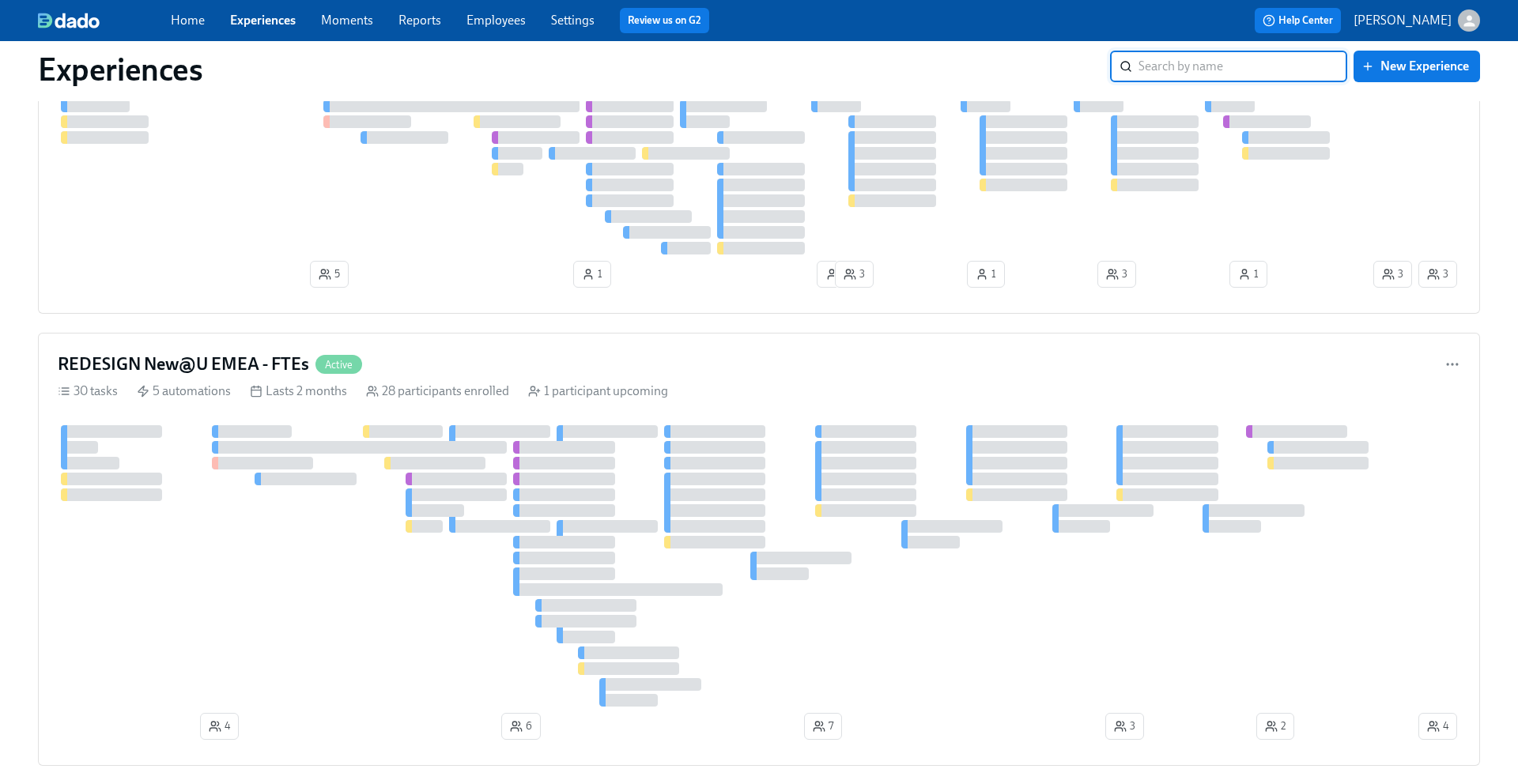
scroll to position [990, 0]
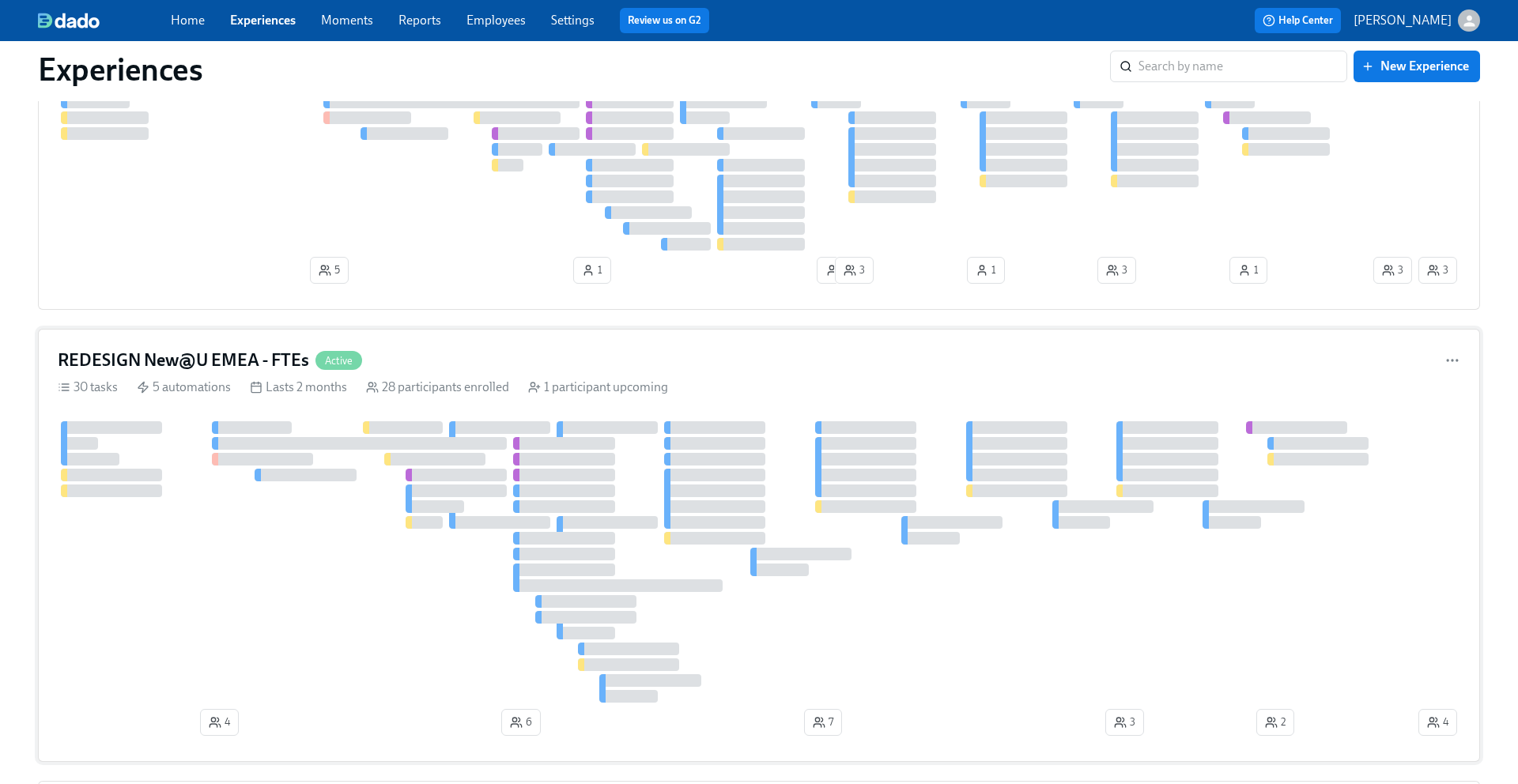
click at [237, 355] on h4 "REDESIGN New@U EMEA - FTEs" at bounding box center [183, 361] width 252 height 24
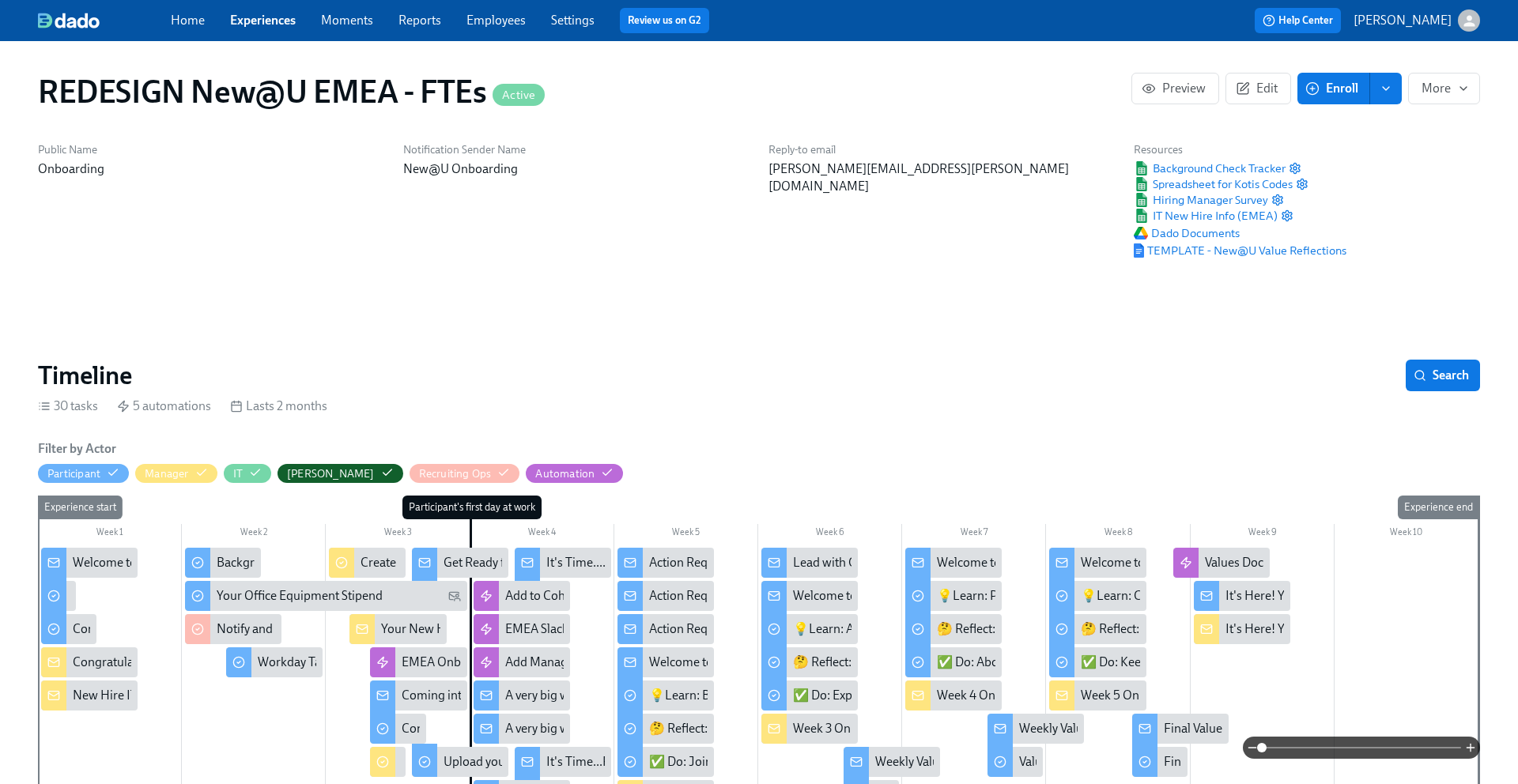
scroll to position [0, 9490]
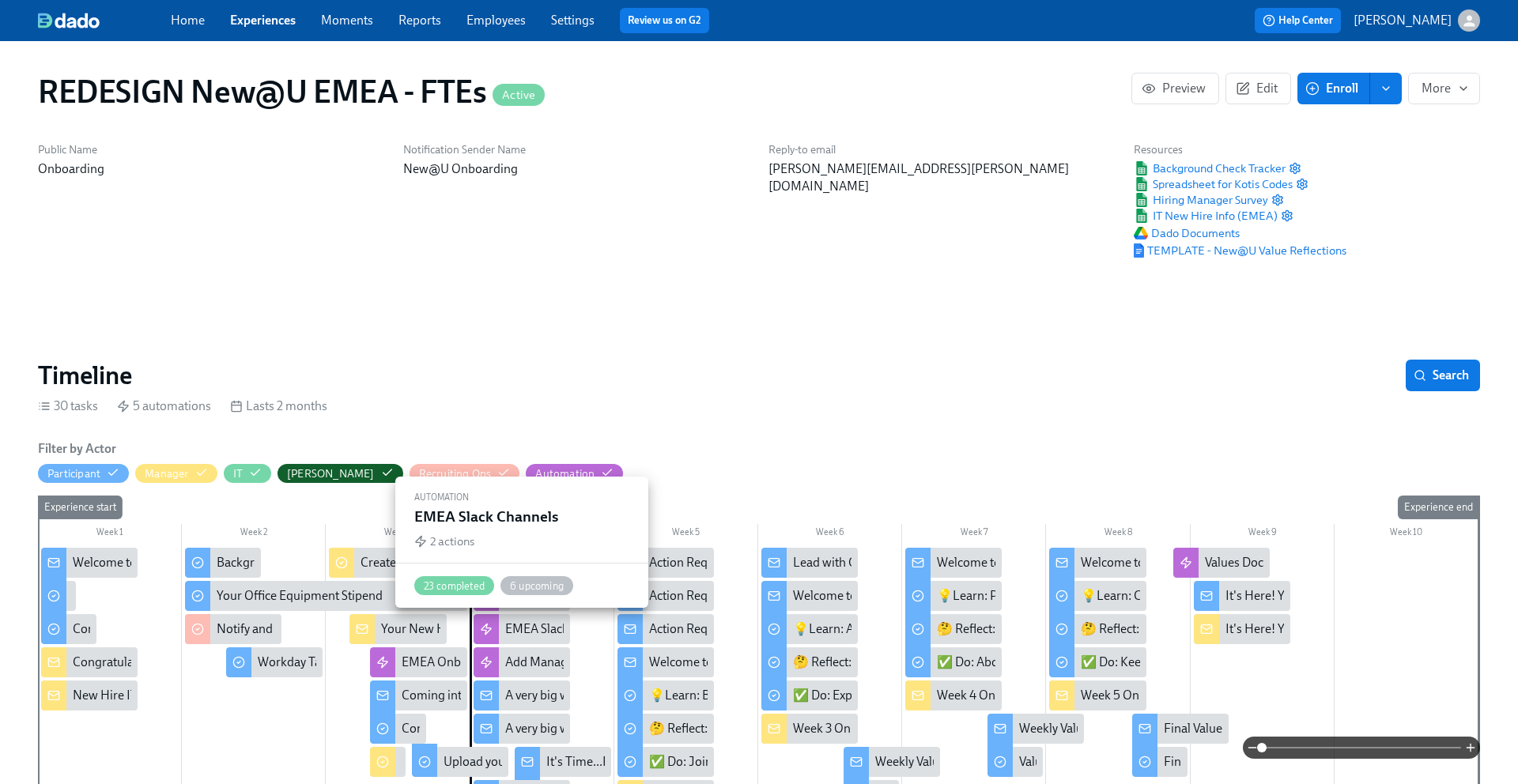
click at [494, 630] on div at bounding box center [486, 629] width 25 height 30
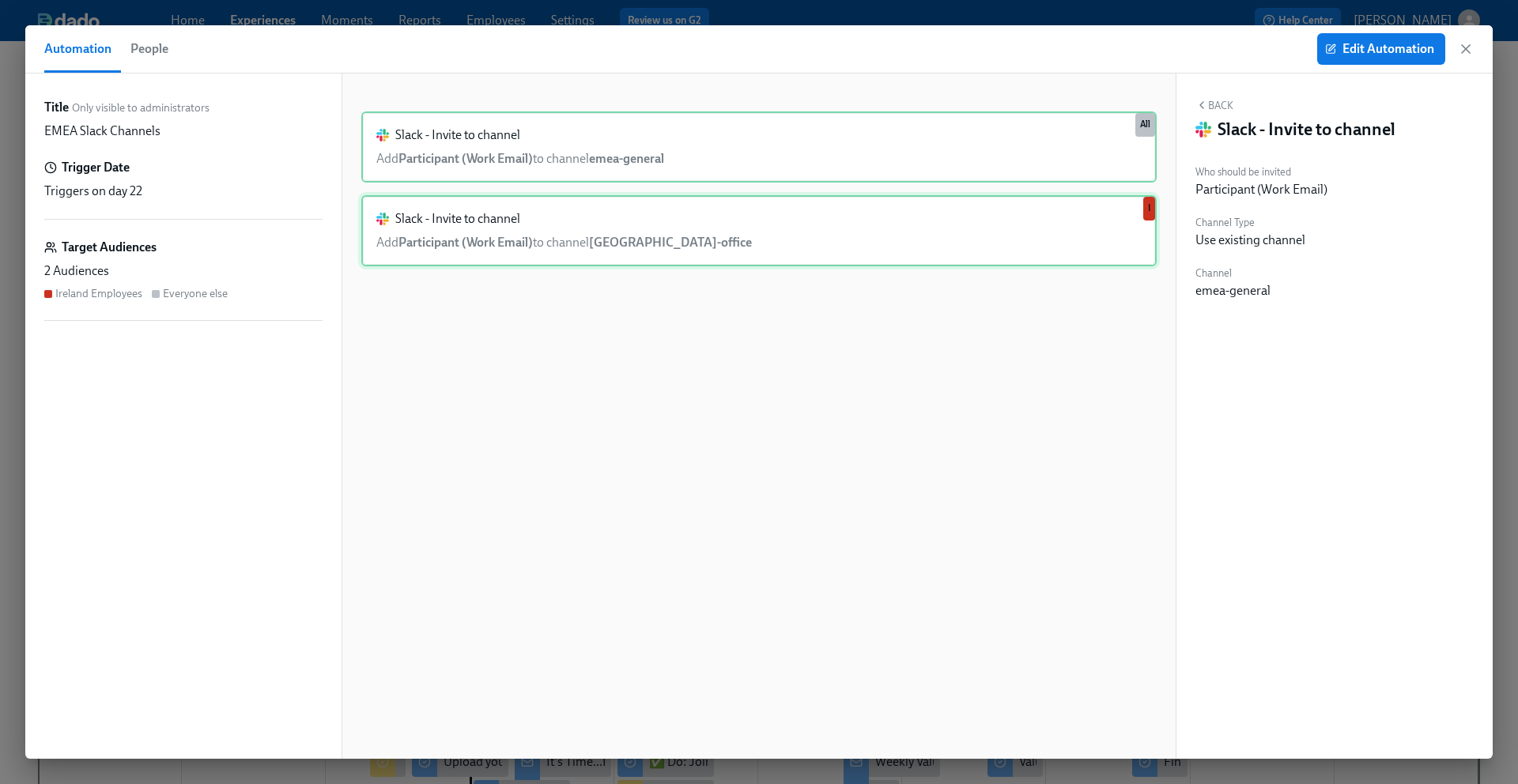
click at [657, 257] on div "Slack - Invite to channel Add Participant (Work Email) to channel [GEOGRAPHIC_D…" at bounding box center [759, 231] width 796 height 71
click at [1470, 46] on icon "button" at bounding box center [1466, 49] width 15 height 15
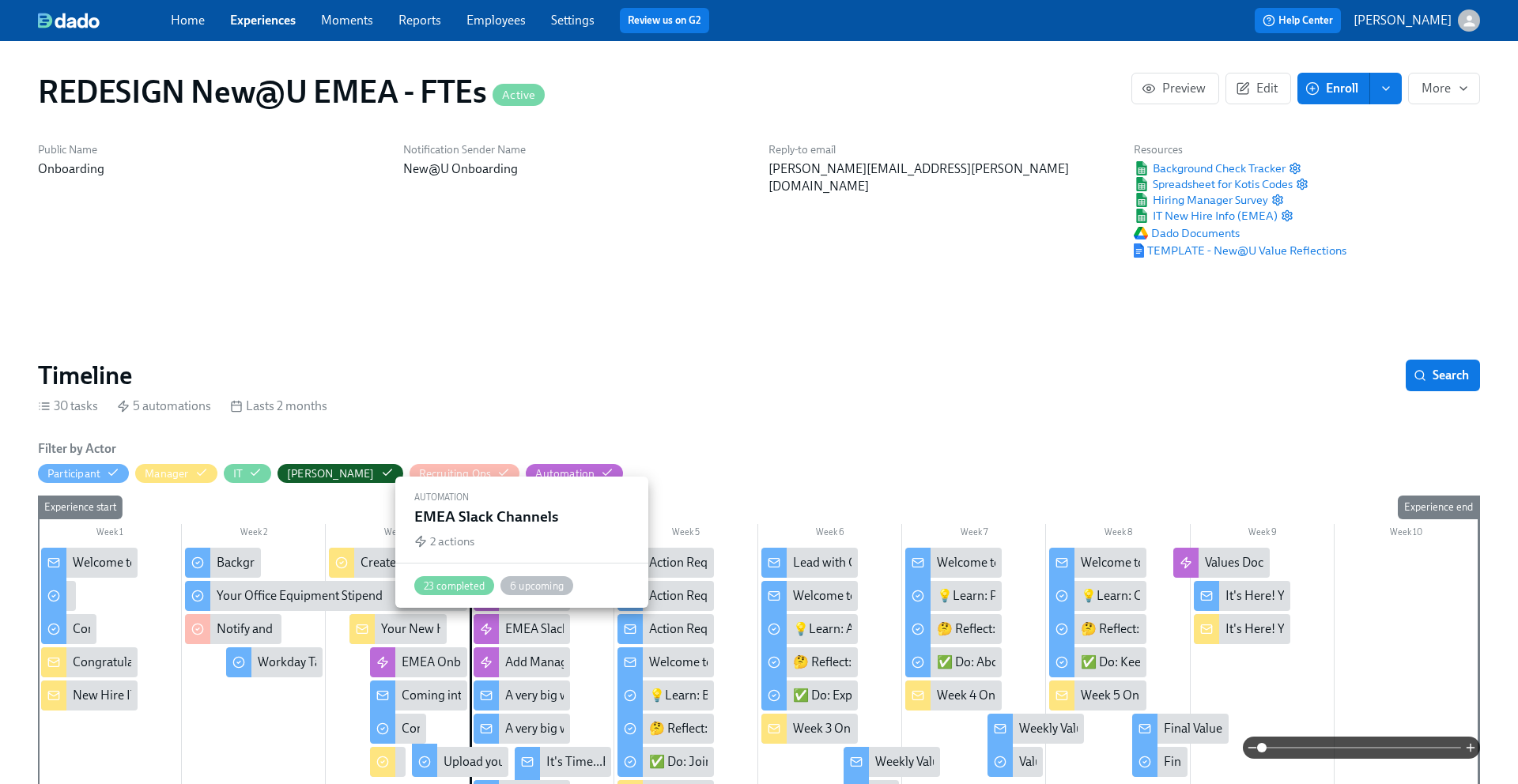
click at [525, 618] on div "EMEA Slack Channels" at bounding box center [522, 629] width 96 height 30
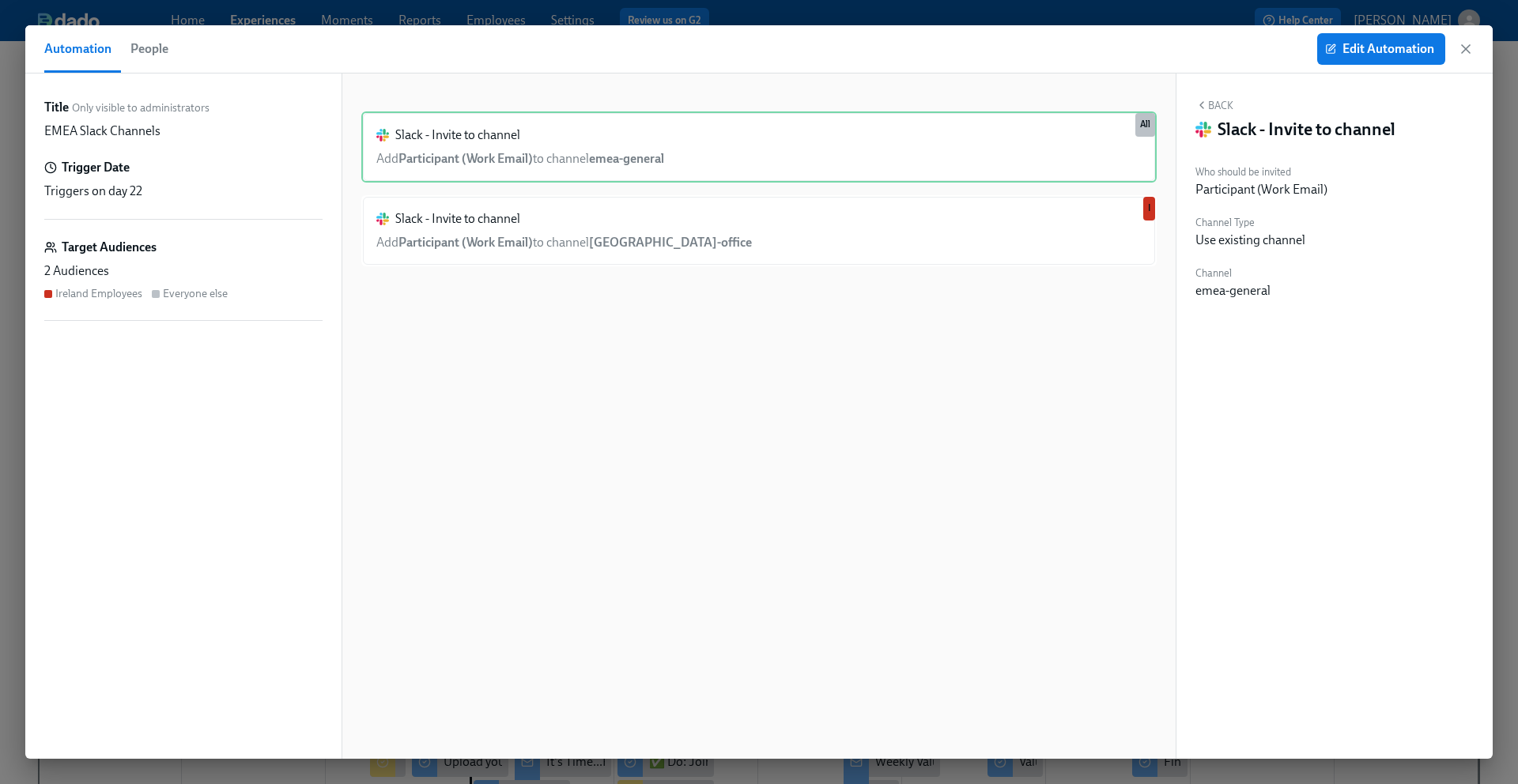
click at [253, 193] on div "Triggers on day 22" at bounding box center [183, 191] width 279 height 17
click at [836, 466] on div "Slack - Invite to channel Add Participant (Work Email) to channel emea-general …" at bounding box center [759, 429] width 796 height 635
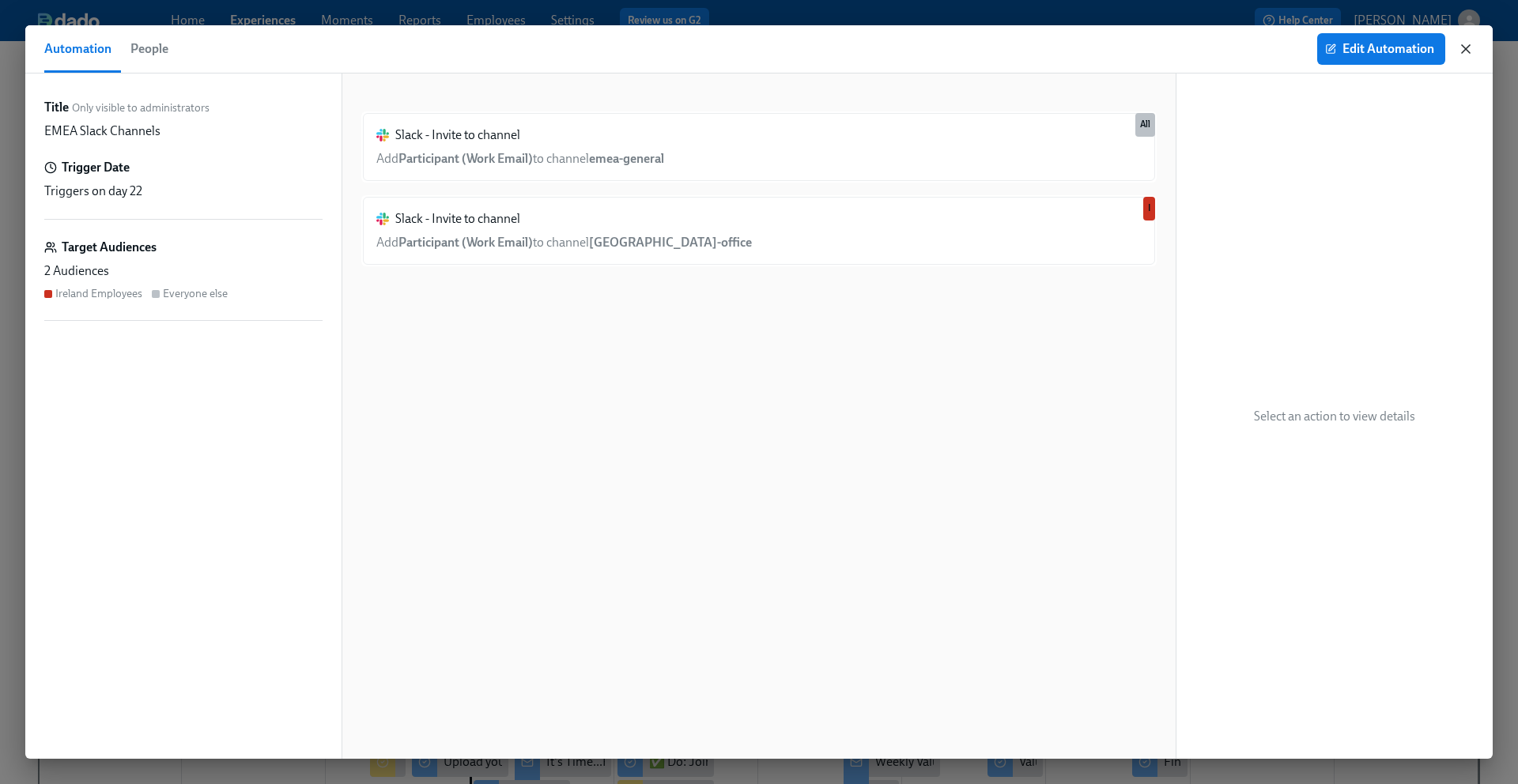
click at [1470, 48] on icon "button" at bounding box center [1466, 49] width 15 height 15
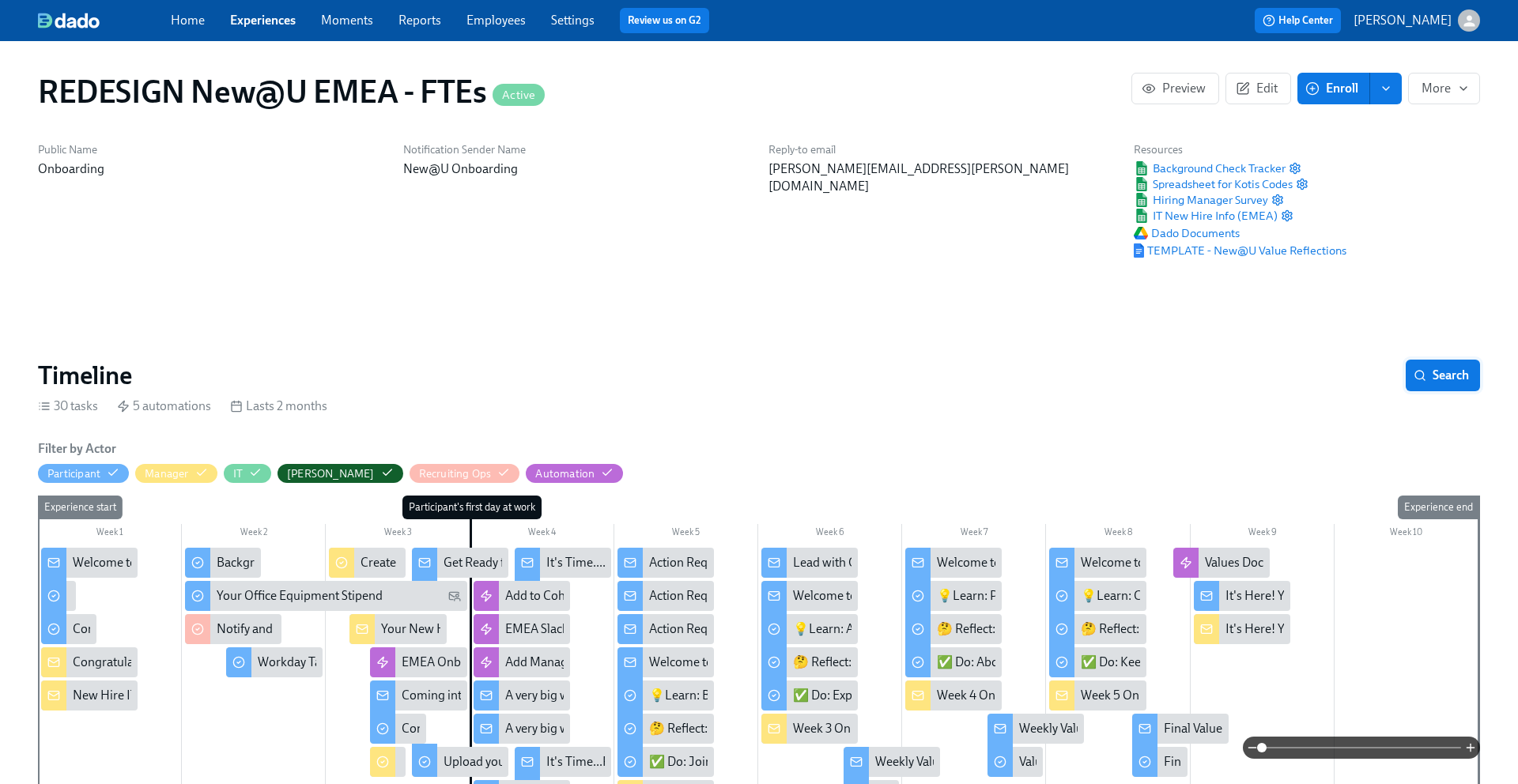
scroll to position [89, 0]
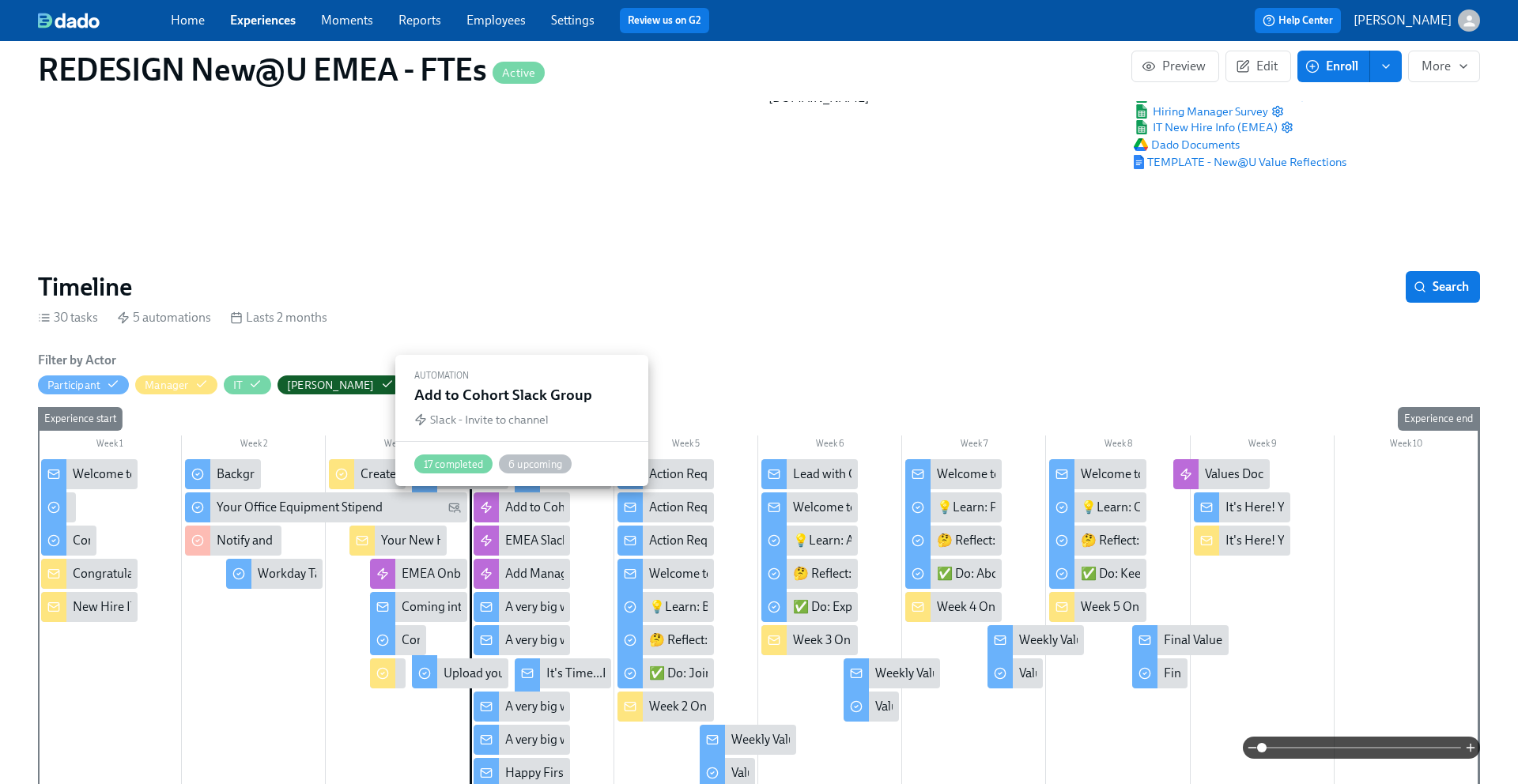
click at [486, 513] on icon at bounding box center [486, 507] width 13 height 13
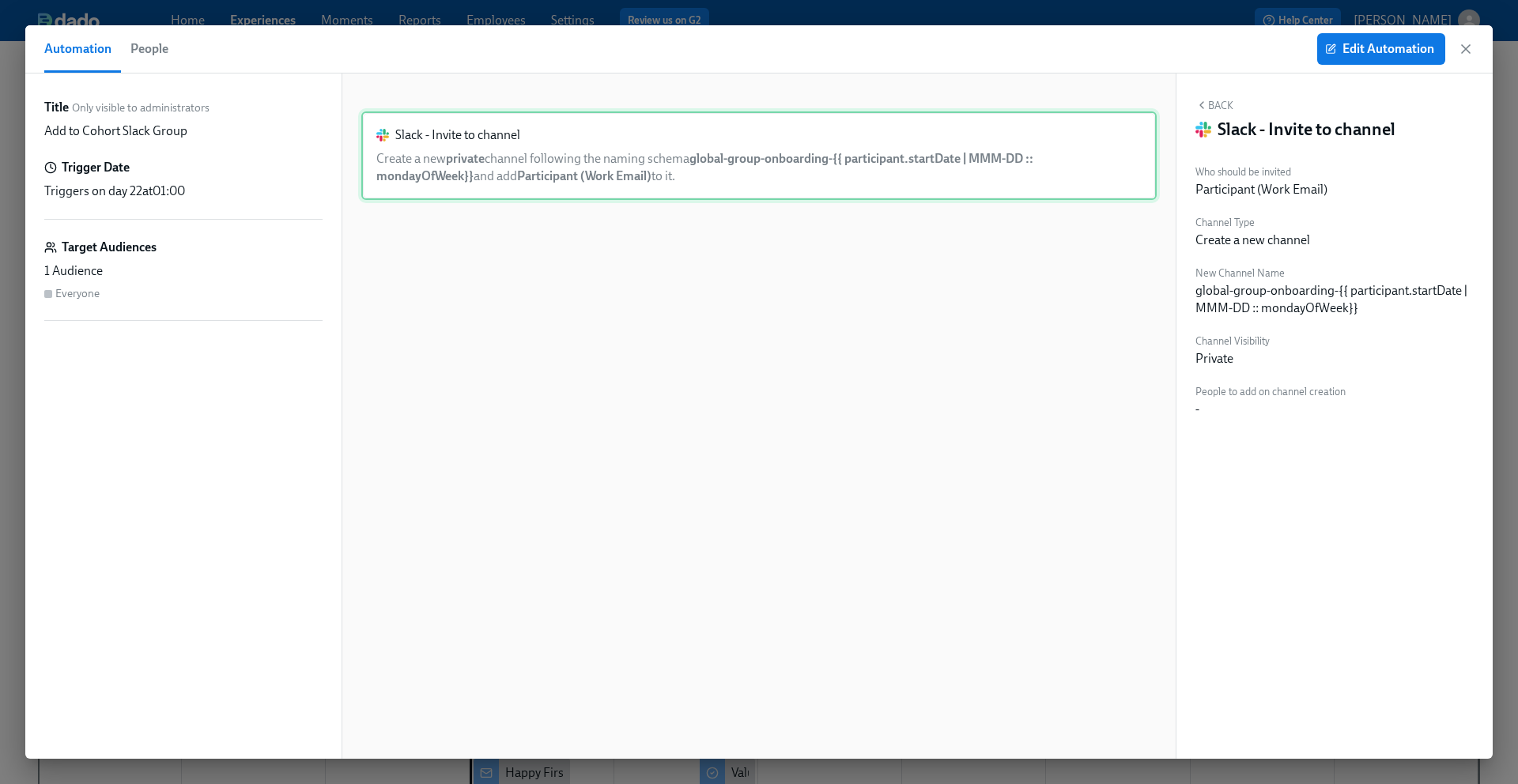
scroll to position [0, 17287]
click at [1470, 44] on icon "button" at bounding box center [1466, 49] width 15 height 15
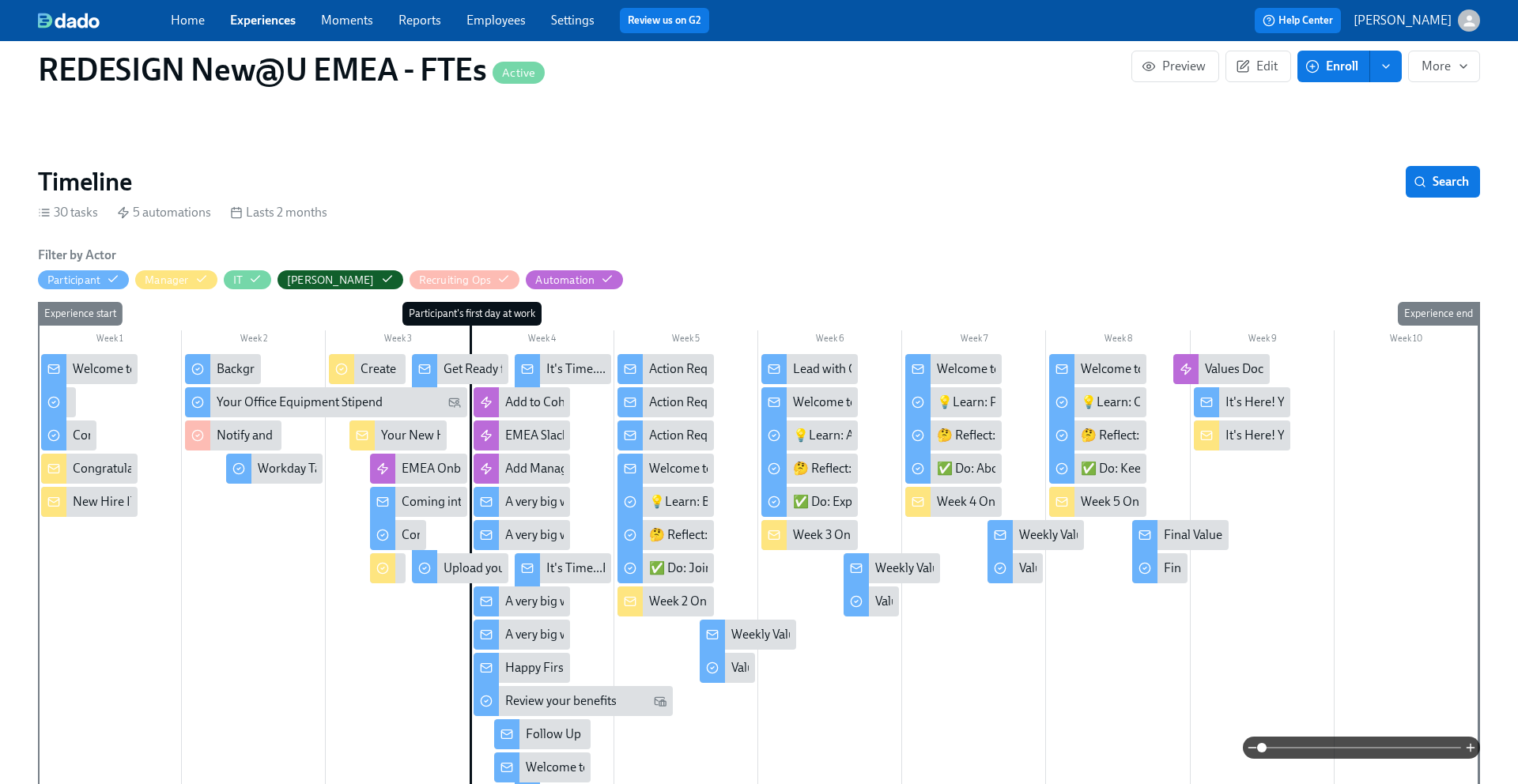
scroll to position [193, 0]
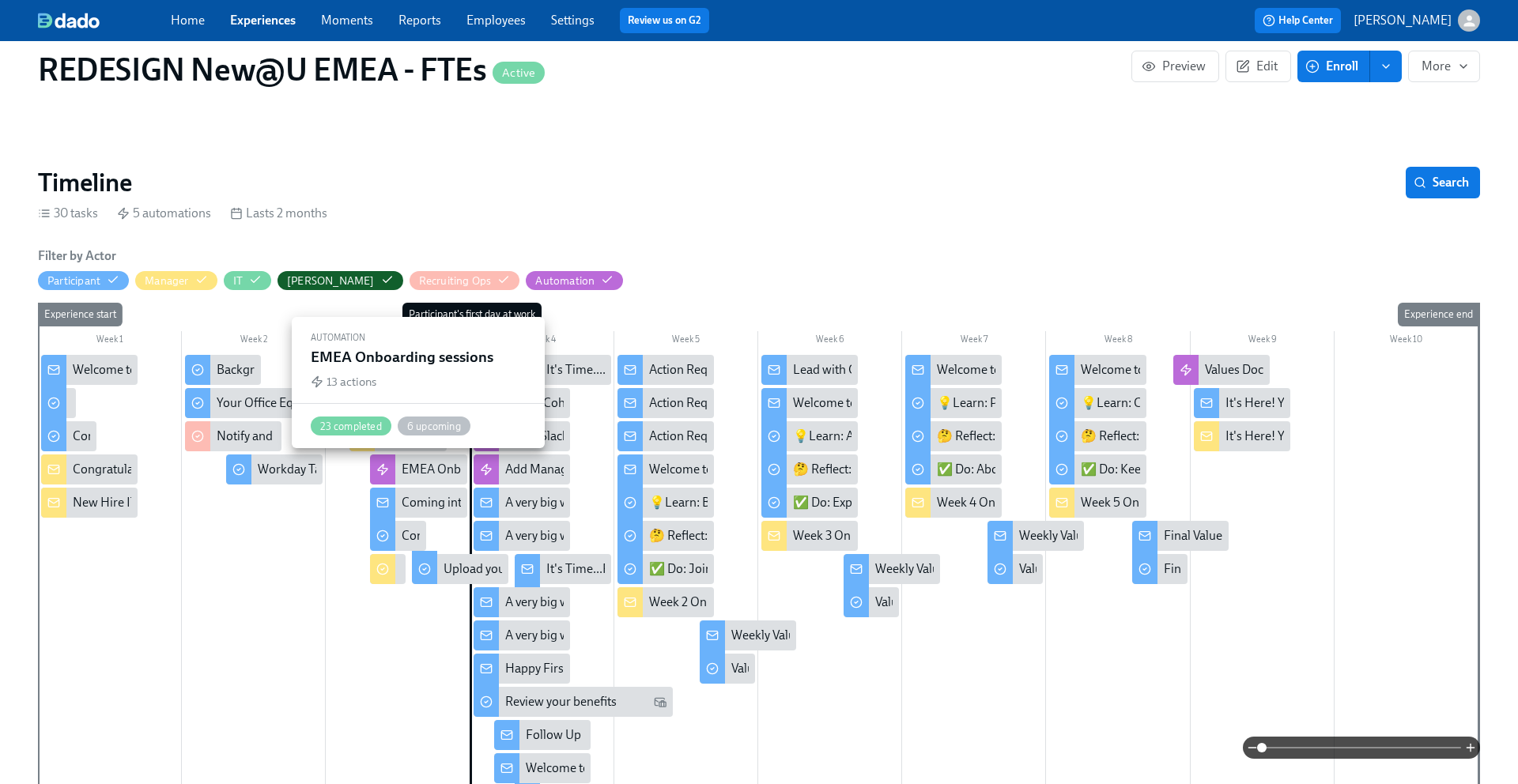
click at [408, 467] on div "EMEA Onboarding sessions" at bounding box center [477, 470] width 150 height 17
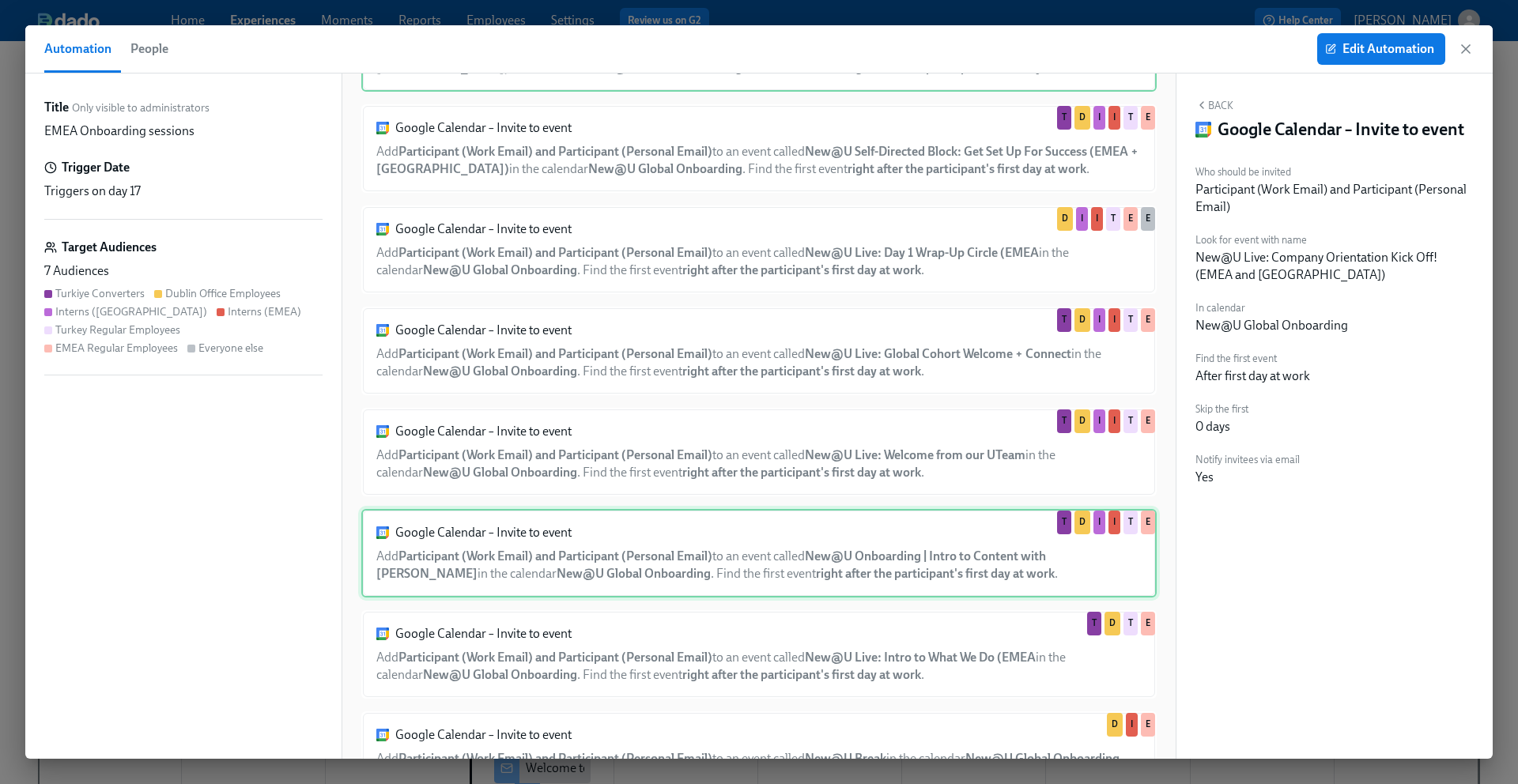
scroll to position [110, 0]
click at [595, 555] on div "Google Calendar – Invite to event Add Participant (Work Email) and Participant …" at bounding box center [759, 552] width 796 height 89
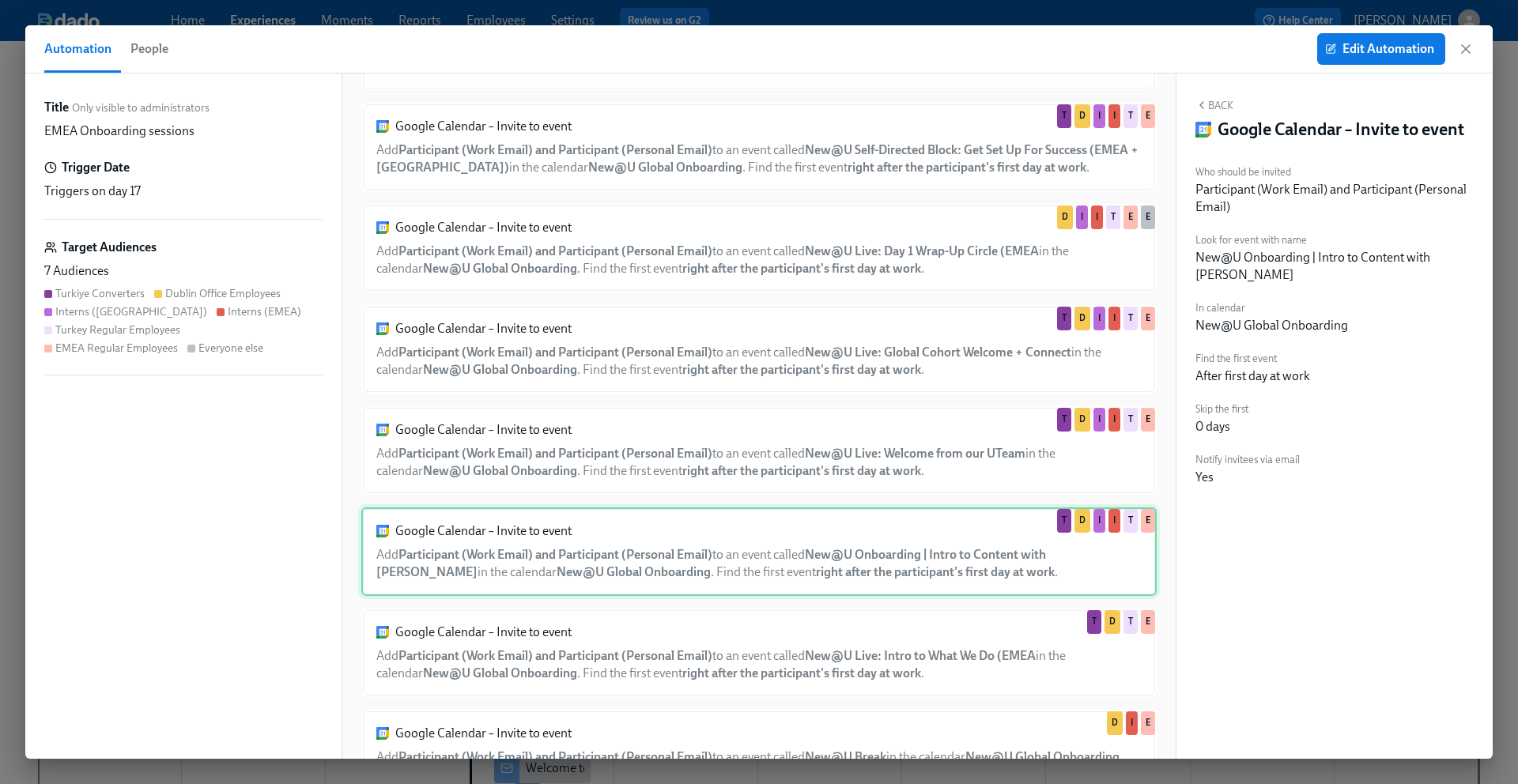
click at [595, 555] on div "Google Calendar – Invite to event Add Participant (Work Email) and Participant …" at bounding box center [759, 552] width 796 height 89
click at [1369, 48] on span "Edit Automation" at bounding box center [1382, 49] width 106 height 15
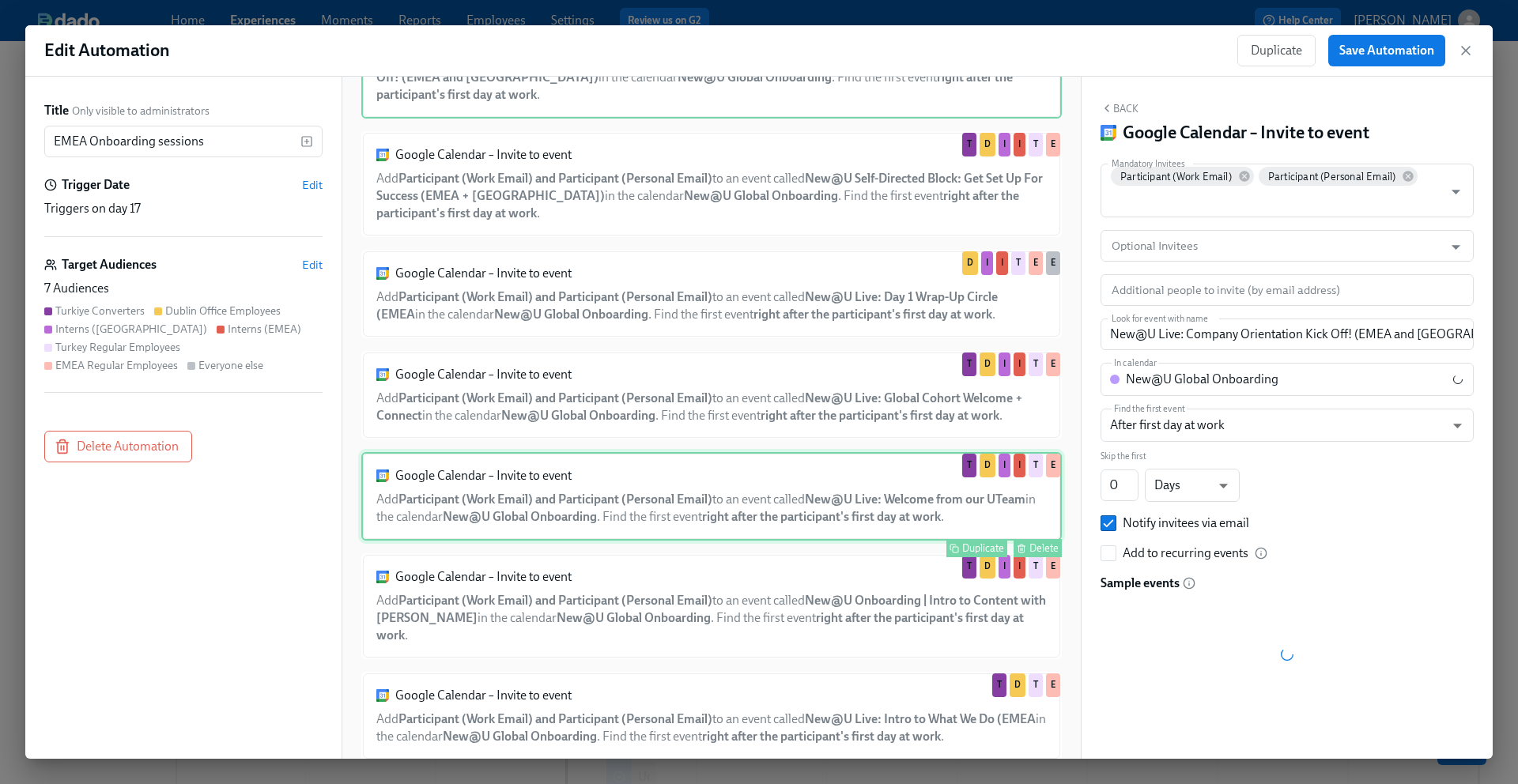
scroll to position [103, 0]
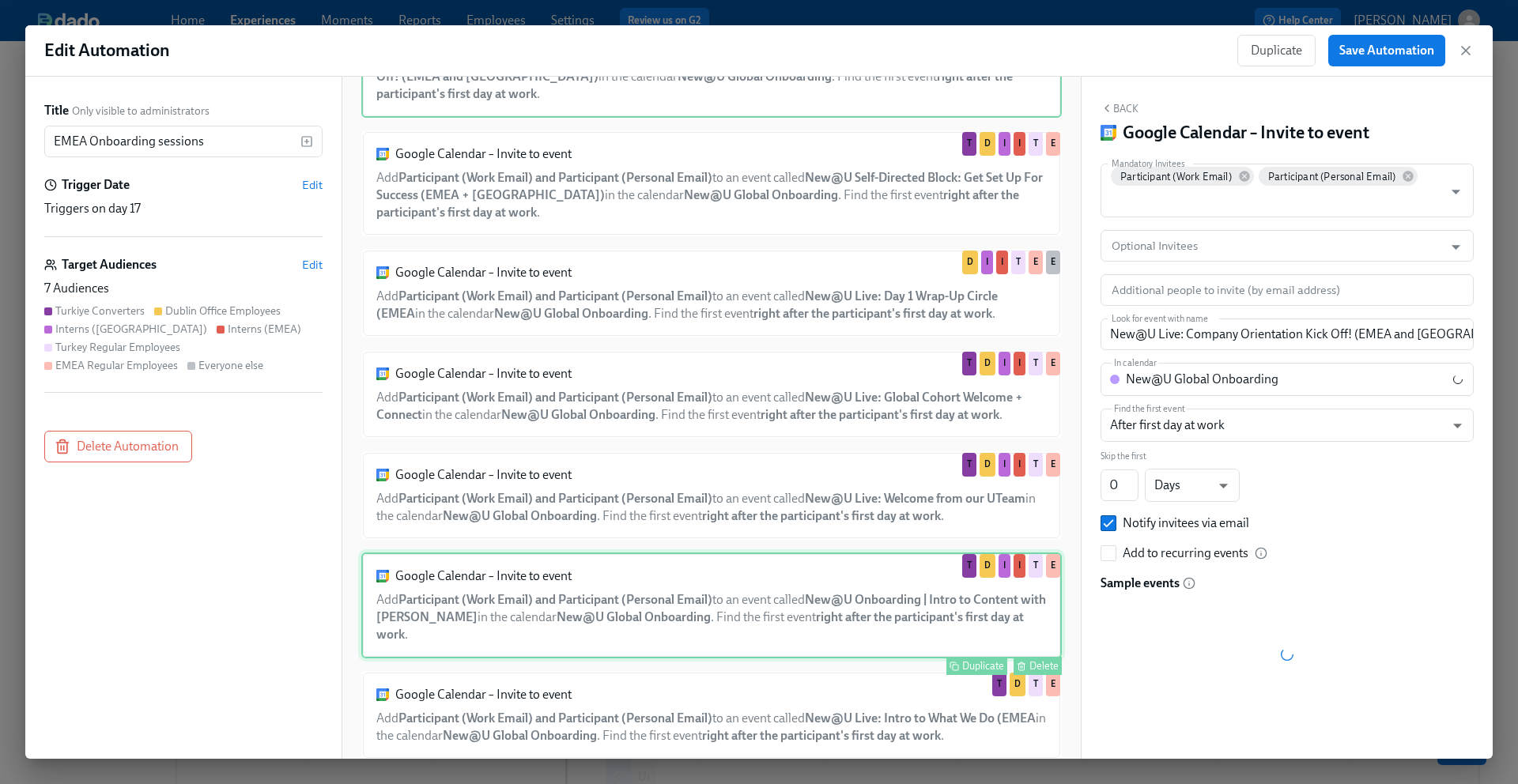
click at [640, 615] on div "Google Calendar – Invite to event Add Participant (Work Email) and Participant …" at bounding box center [712, 606] width 700 height 106
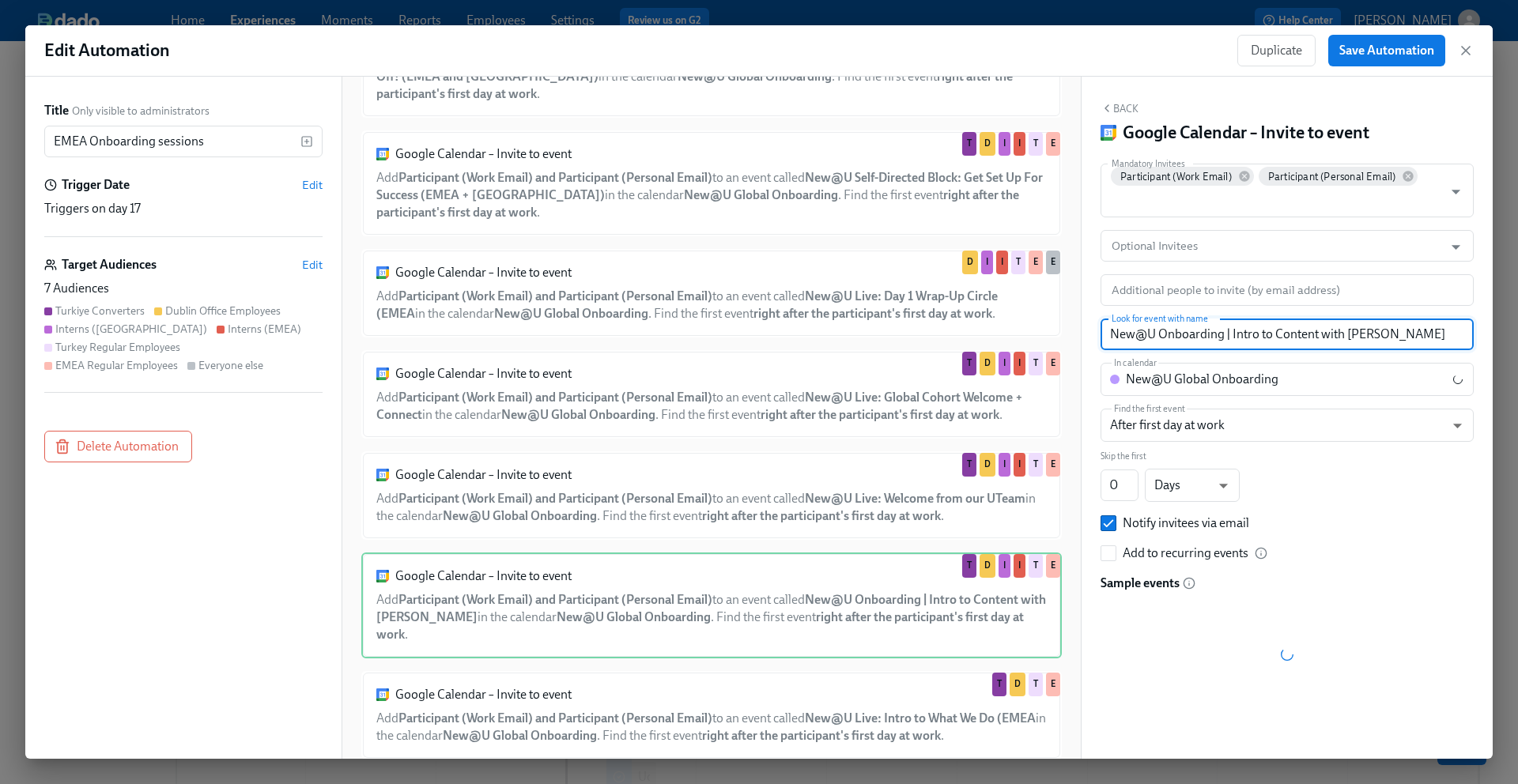
drag, startPoint x: 1322, startPoint y: 334, endPoint x: 1437, endPoint y: 327, distance: 115.2
click at [1437, 327] on input "New@U Onboarding | Intro to Content with [PERSON_NAME]" at bounding box center [1287, 334] width 373 height 32
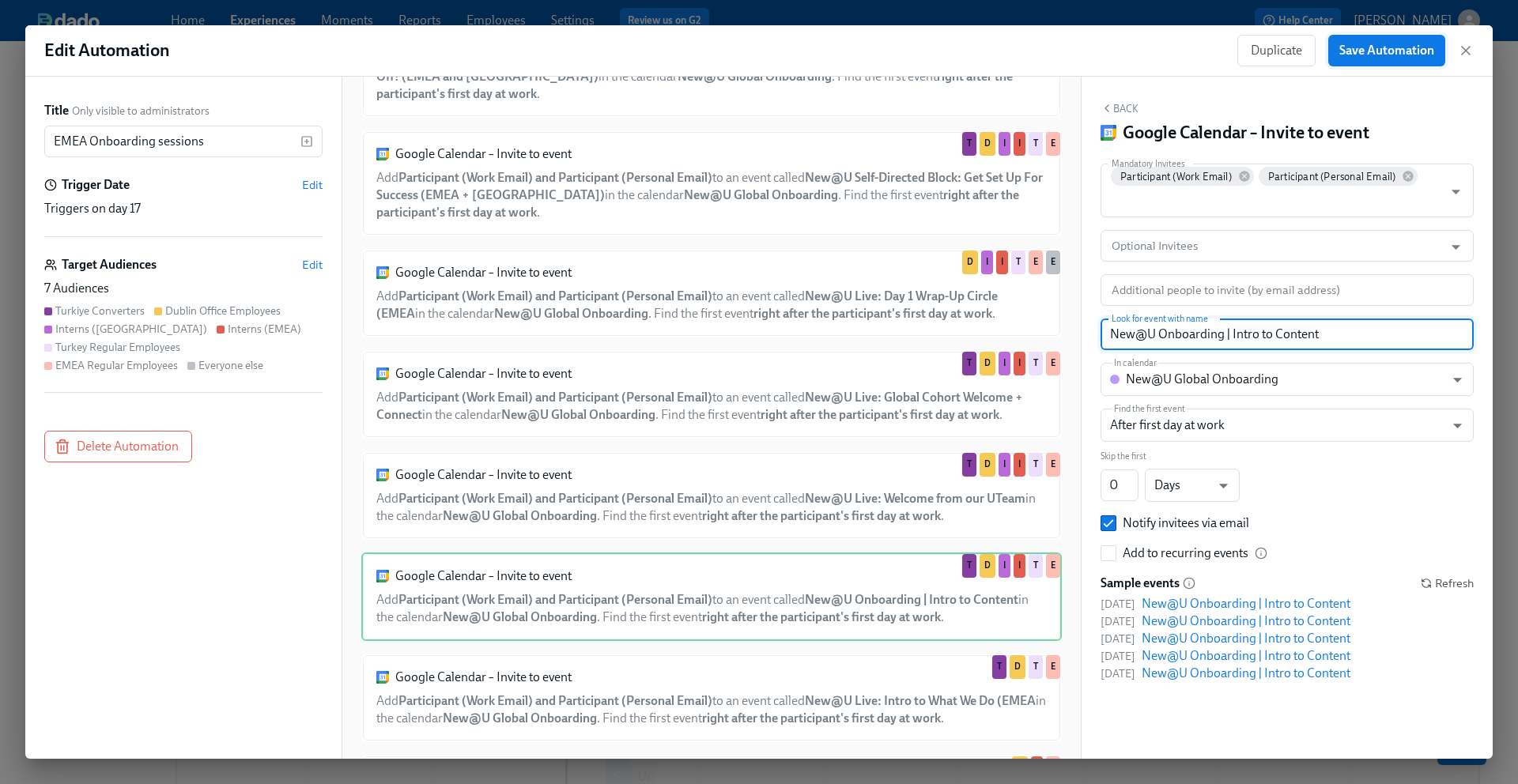
type input "New@U Onboarding | Intro to Content"
click at [1379, 50] on span "Save Automation" at bounding box center [1387, 50] width 95 height 15
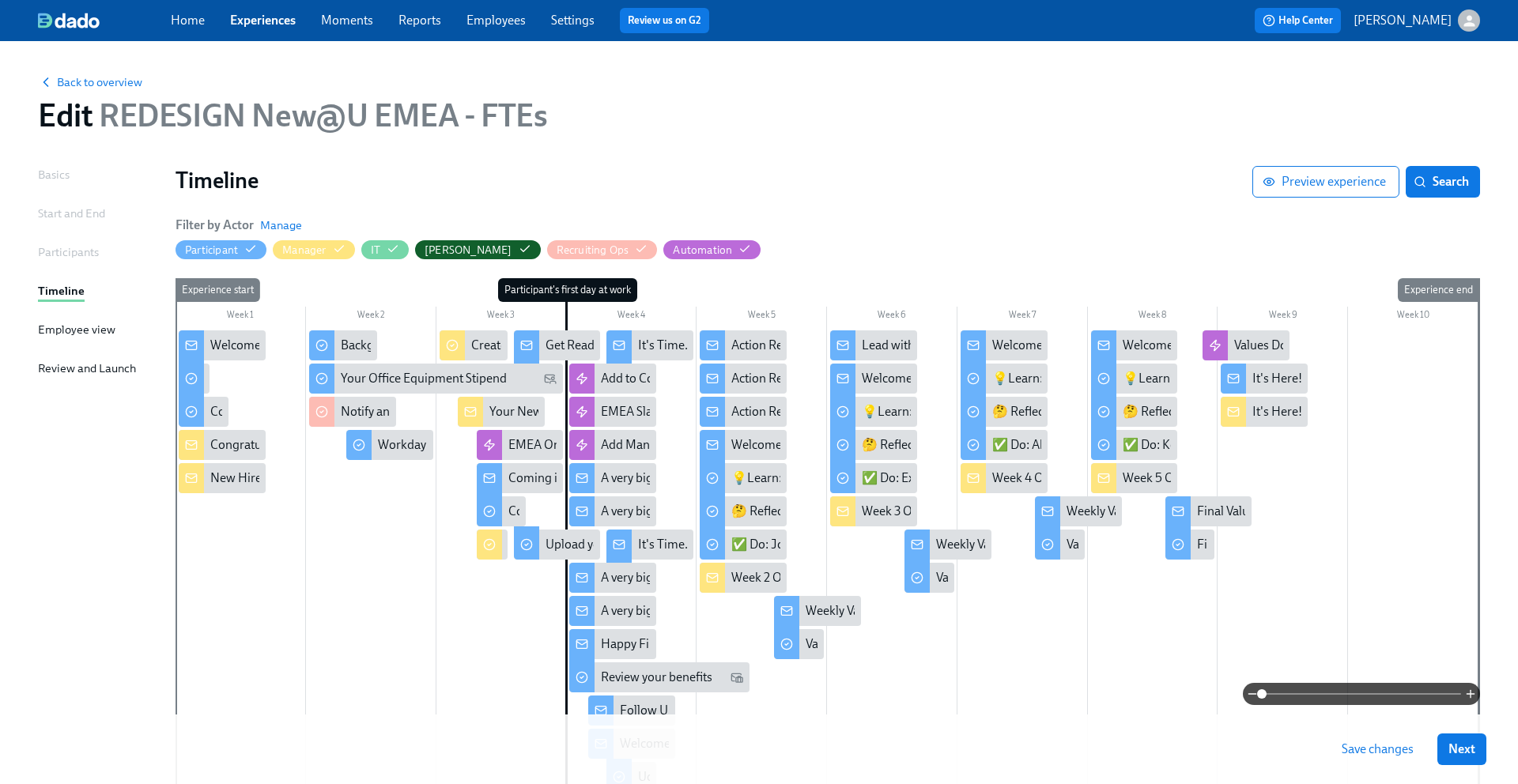
click at [1372, 749] on span "Save changes" at bounding box center [1377, 749] width 72 height 15
click at [275, 14] on link "Experiences" at bounding box center [263, 20] width 66 height 15
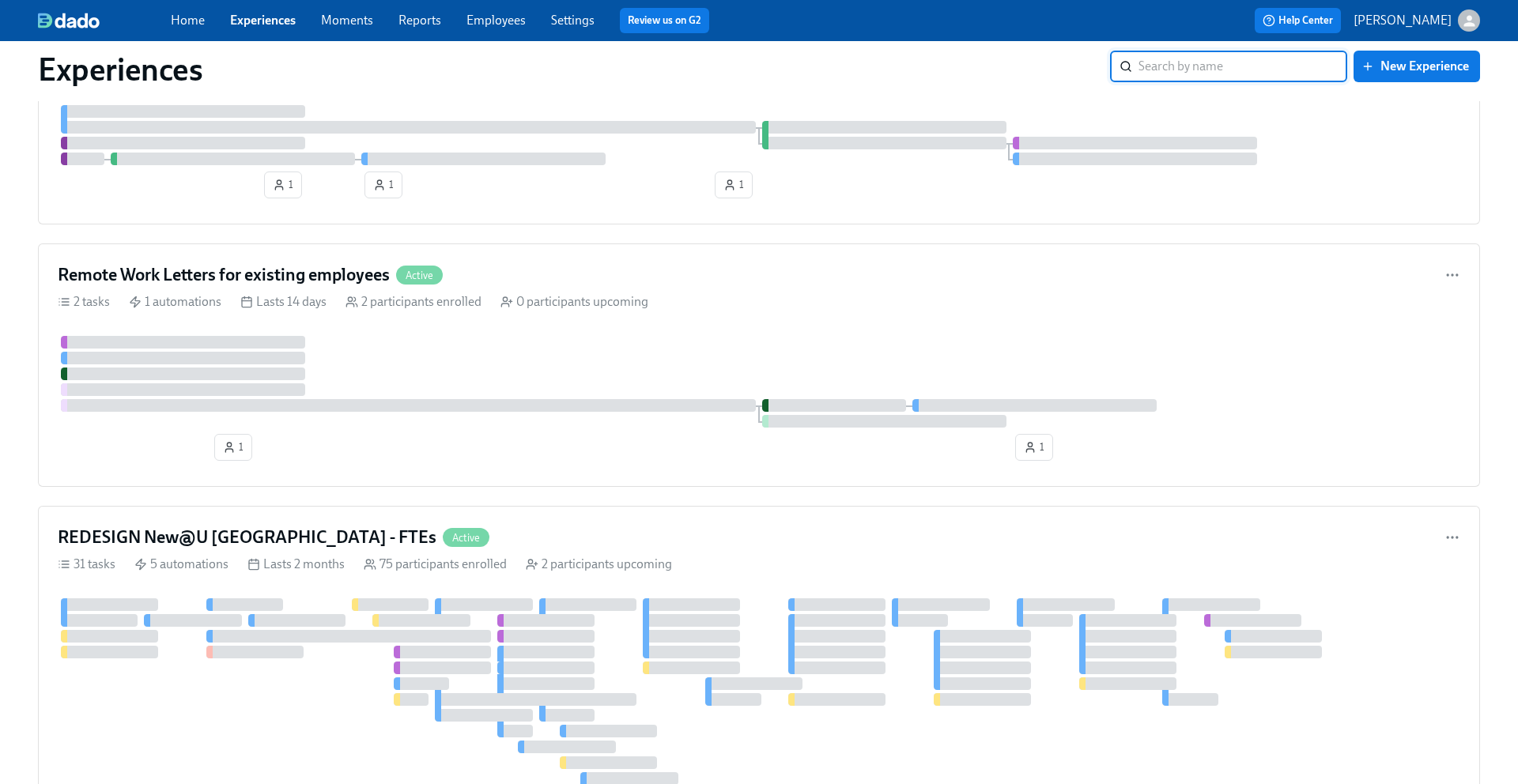
scroll to position [1440, 0]
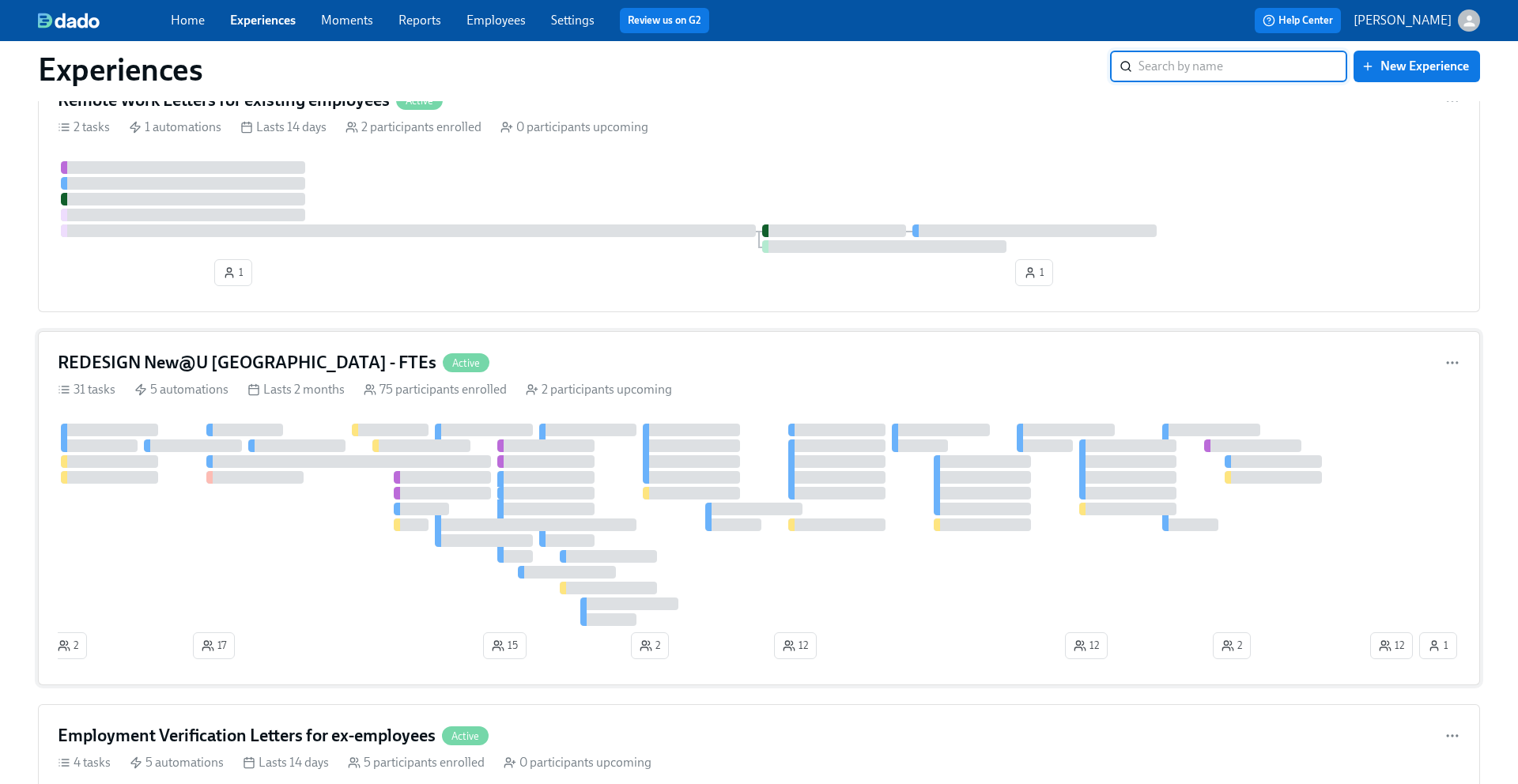
click at [253, 358] on h4 "REDESIGN New@U [GEOGRAPHIC_DATA] - FTEs" at bounding box center [247, 363] width 379 height 24
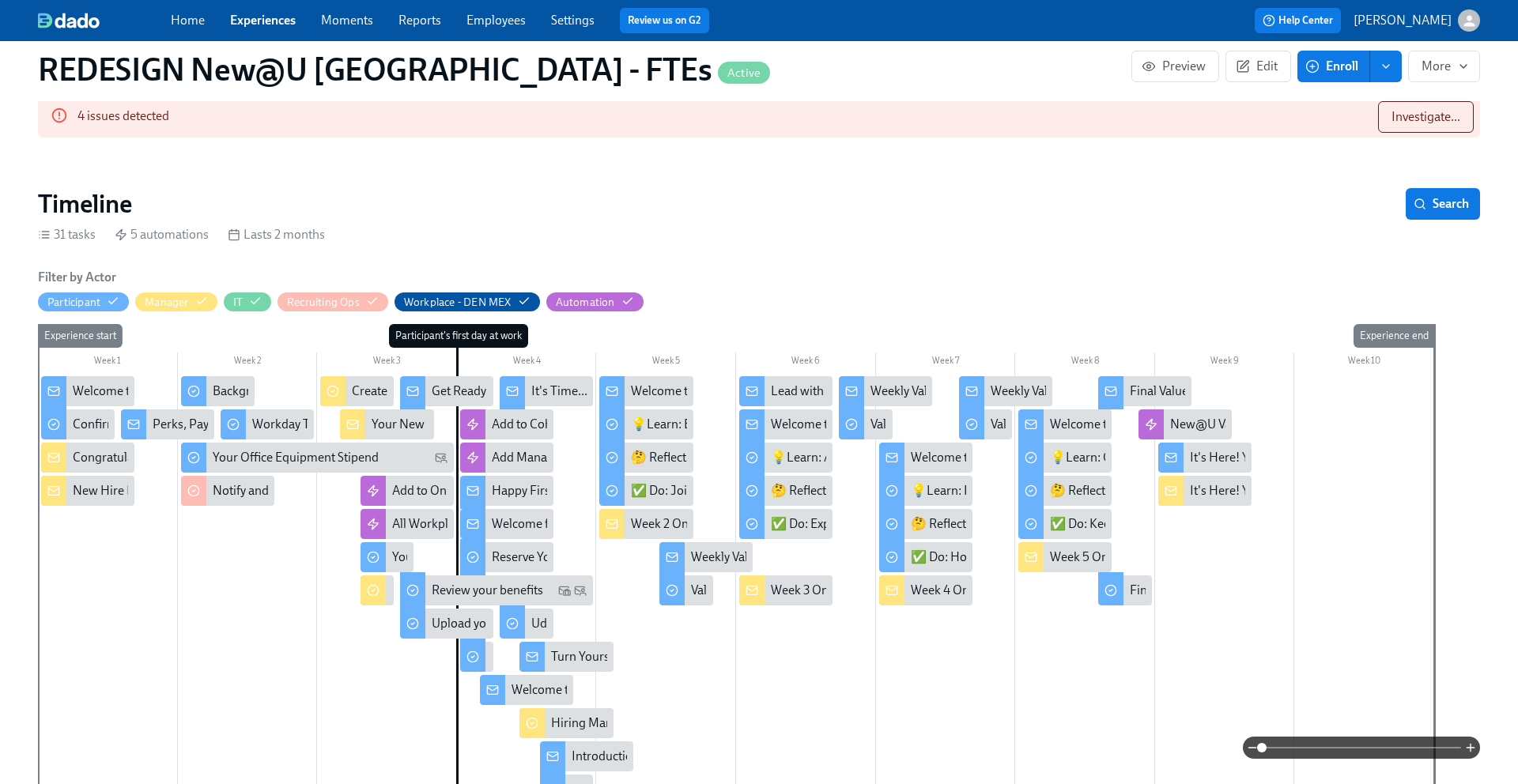
scroll to position [312, 0]
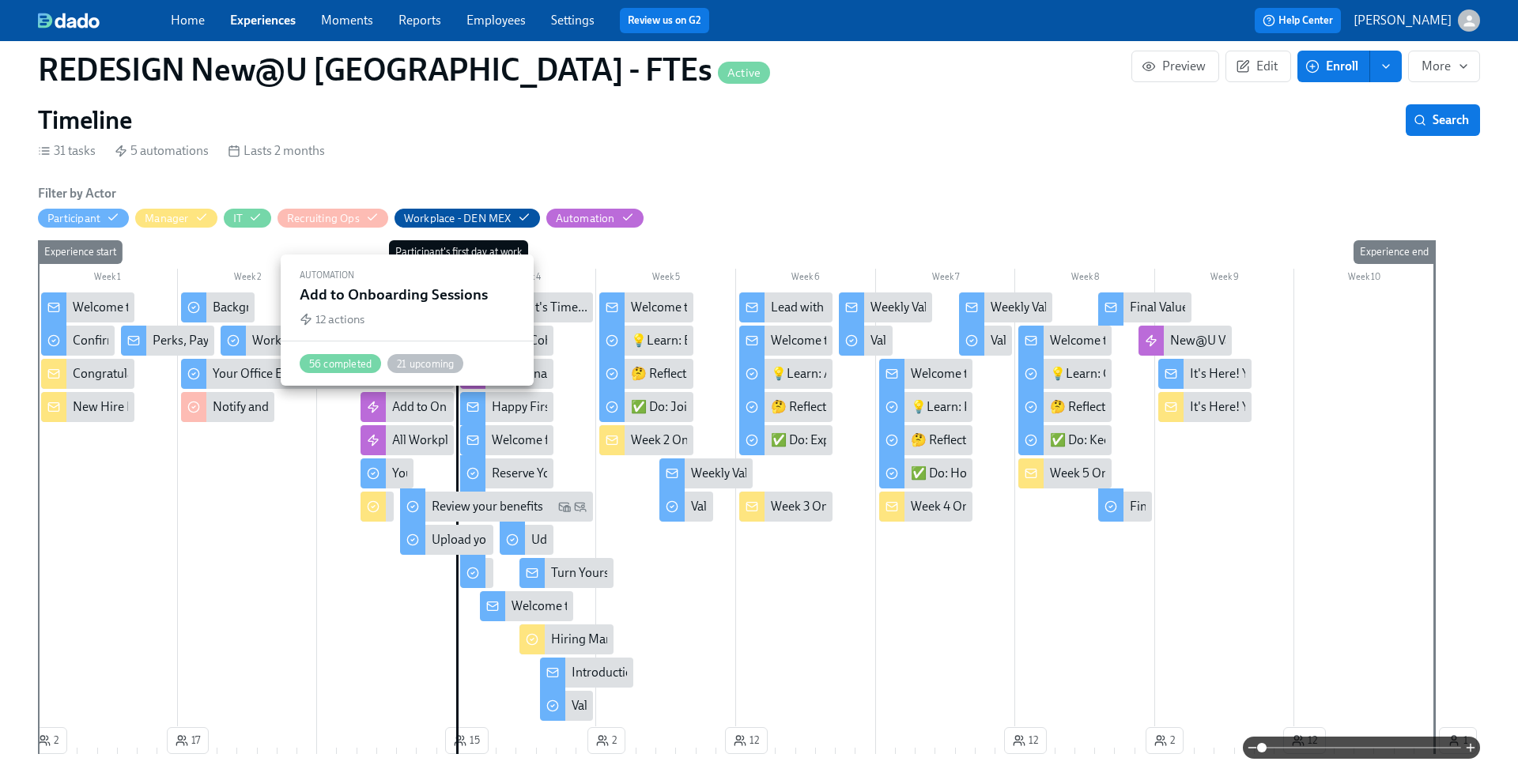
click at [399, 402] on div "Add to Onboarding Sessions" at bounding box center [469, 407] width 153 height 17
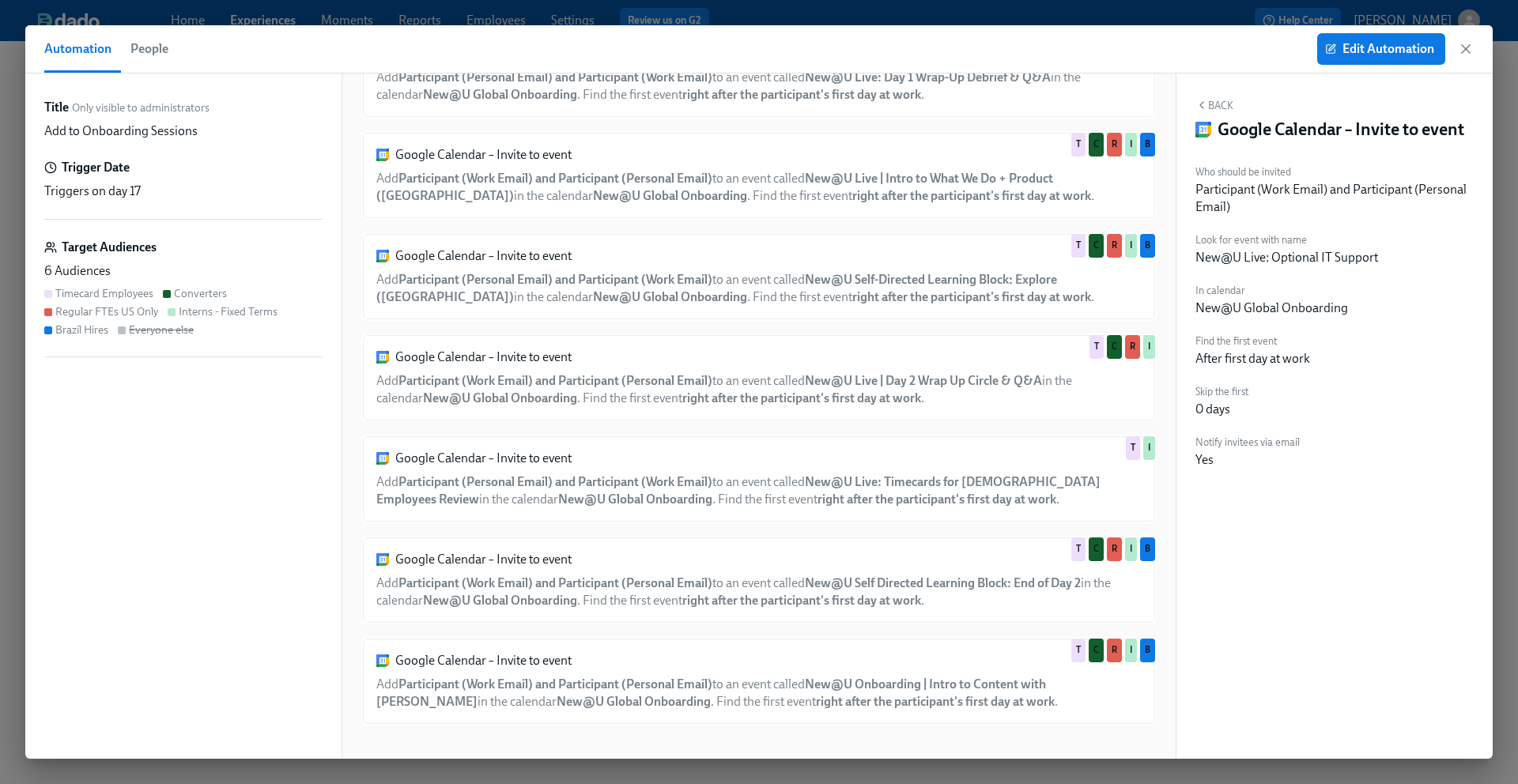
scroll to position [592, 0]
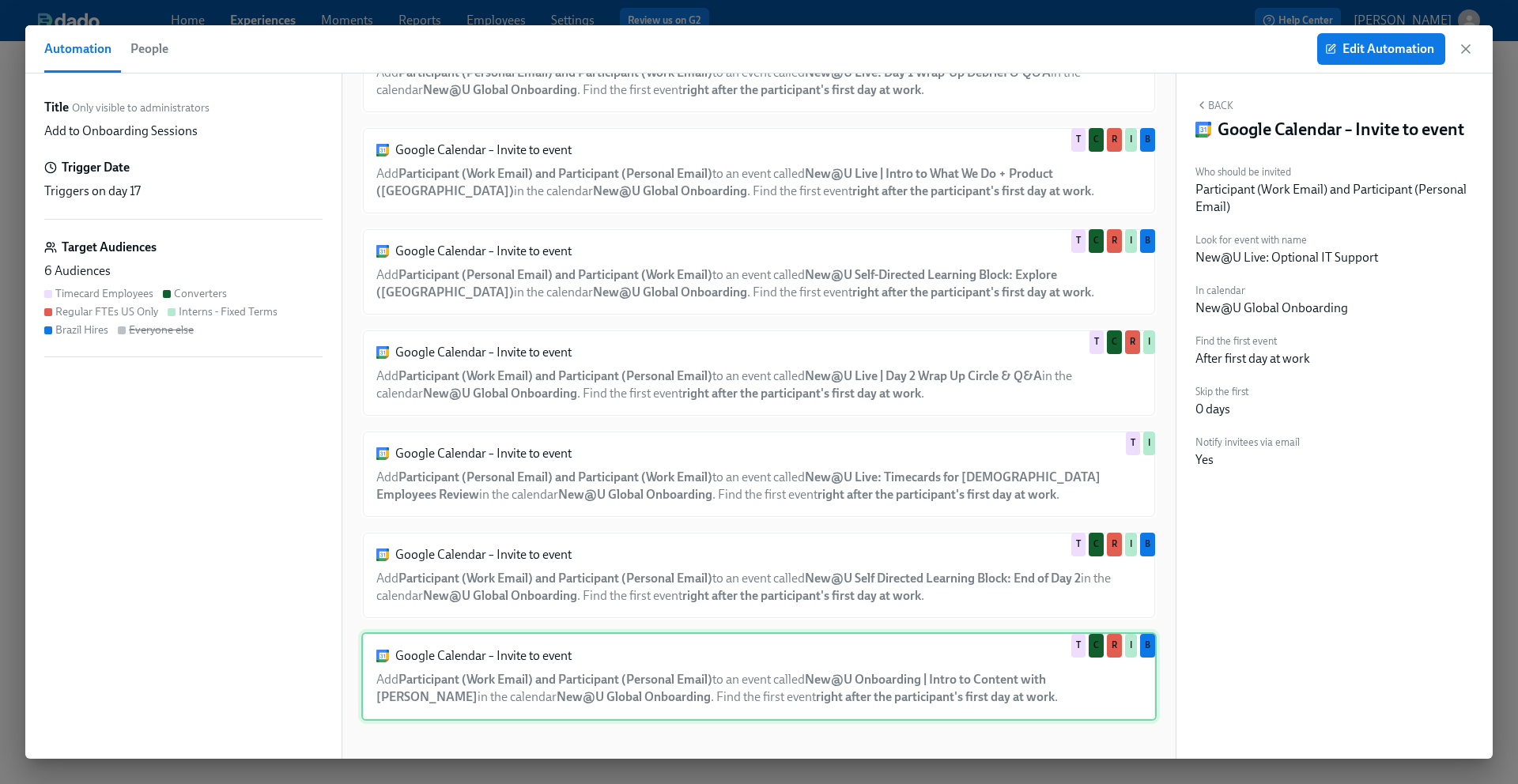
click at [833, 643] on div "Google Calendar – Invite to event Add Participant (Work Email) and Participant …" at bounding box center [759, 677] width 796 height 89
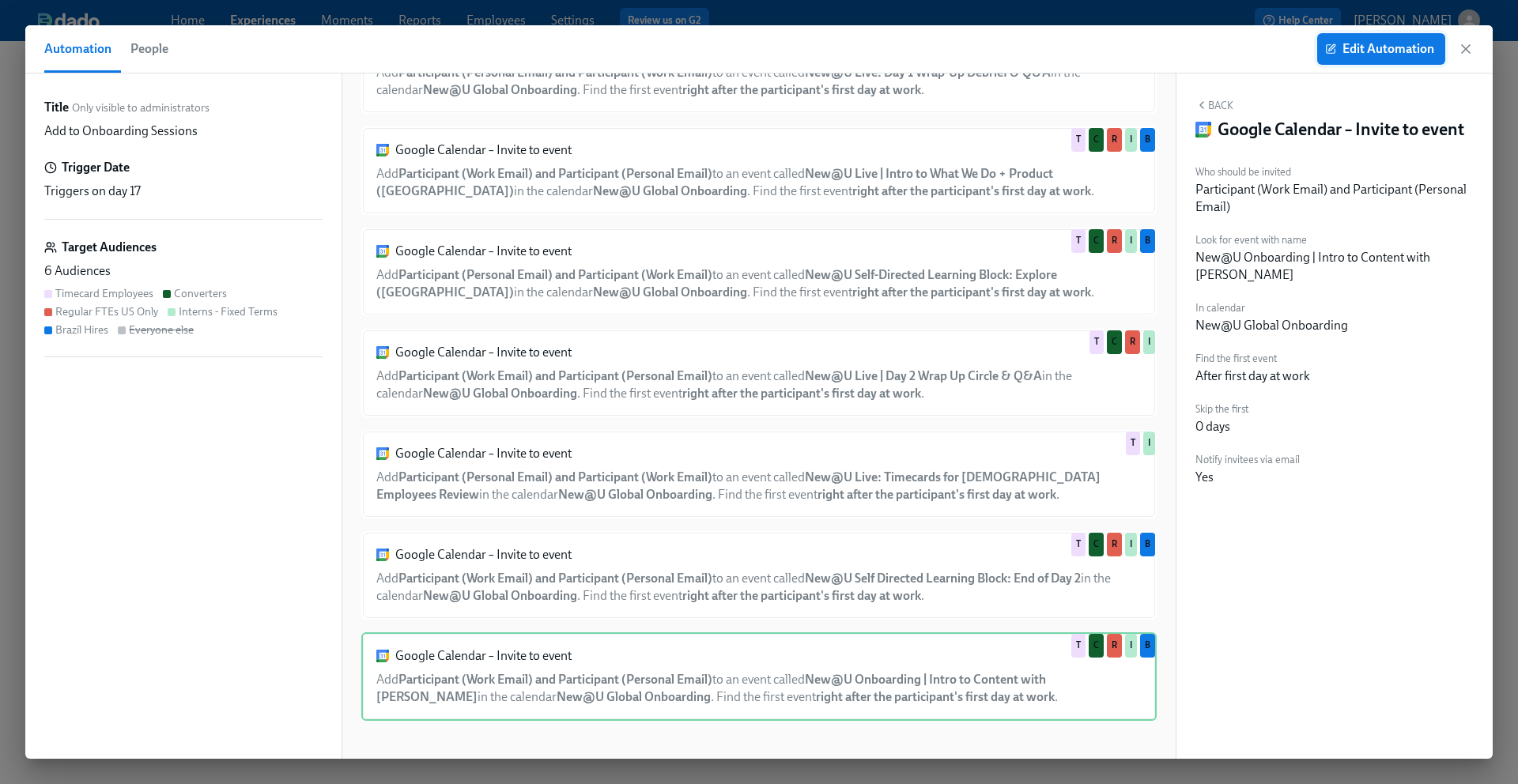
click at [1394, 50] on span "Edit Automation" at bounding box center [1382, 49] width 106 height 15
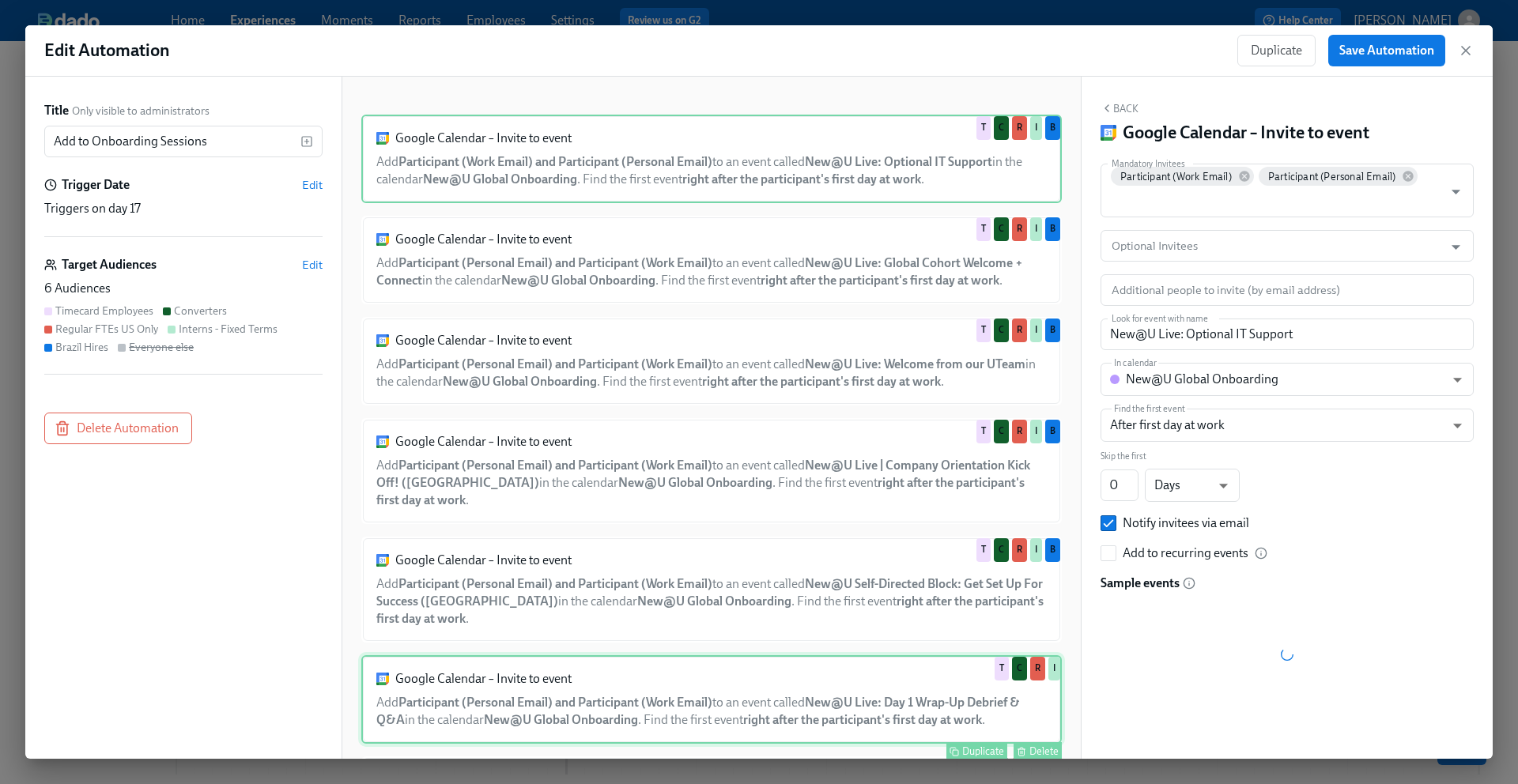
scroll to position [700, 0]
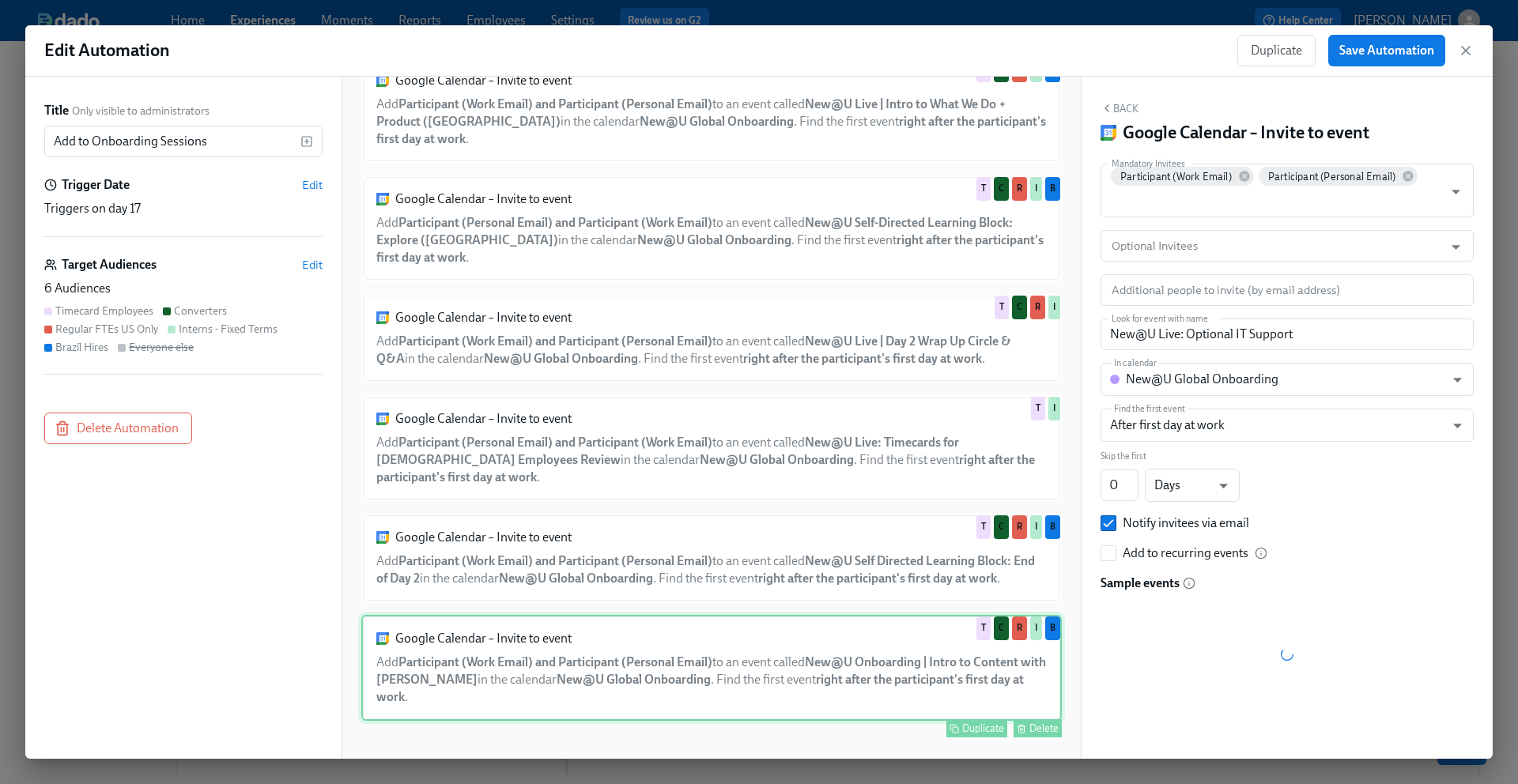
click at [817, 679] on div "Google Calendar – Invite to event Add Participant (Work Email) and Participant …" at bounding box center [712, 668] width 700 height 106
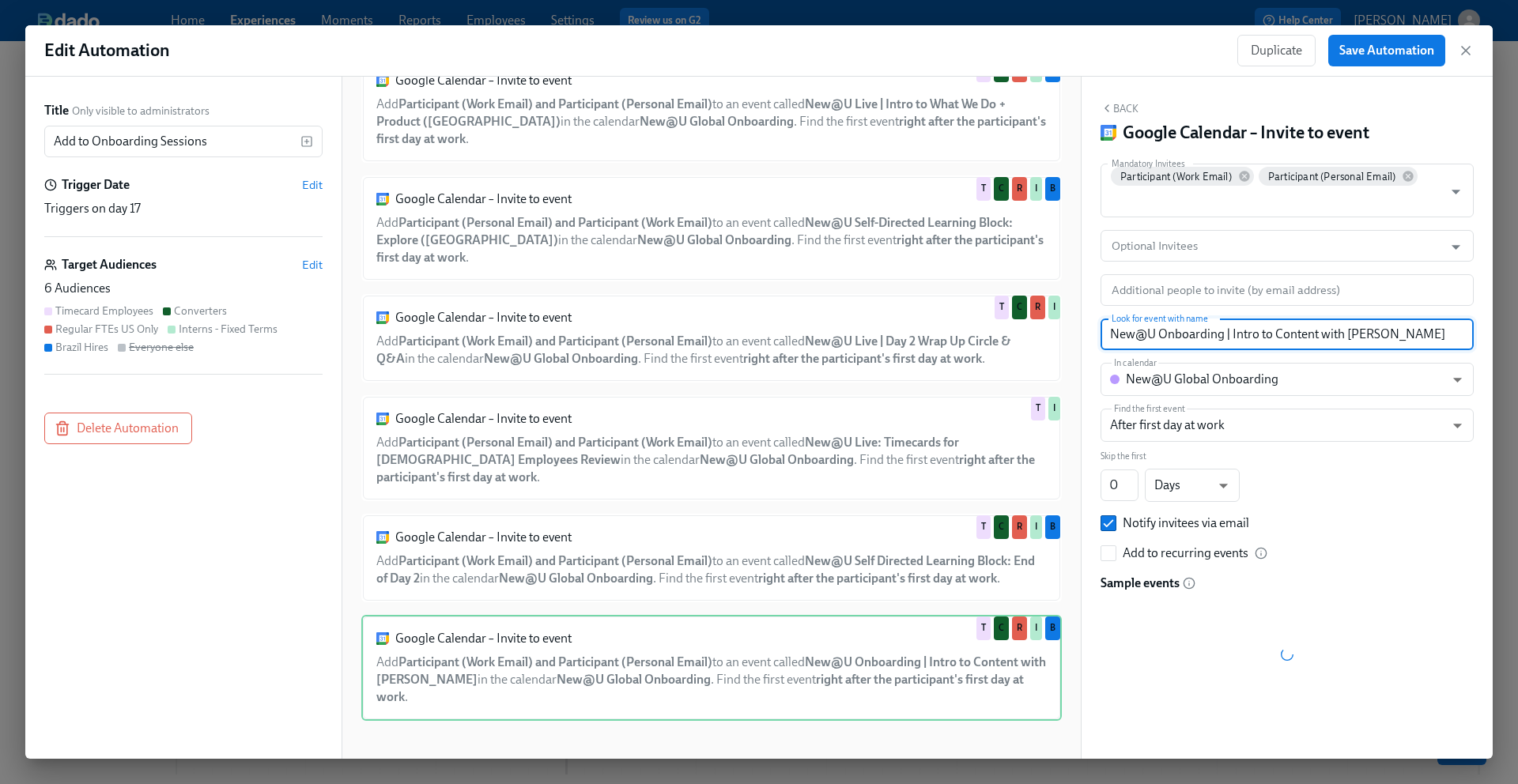
drag, startPoint x: 1421, startPoint y: 334, endPoint x: 1319, endPoint y: 332, distance: 102.0
click at [1319, 332] on input "New@U Onboarding | Intro to Content with [PERSON_NAME]" at bounding box center [1287, 334] width 373 height 32
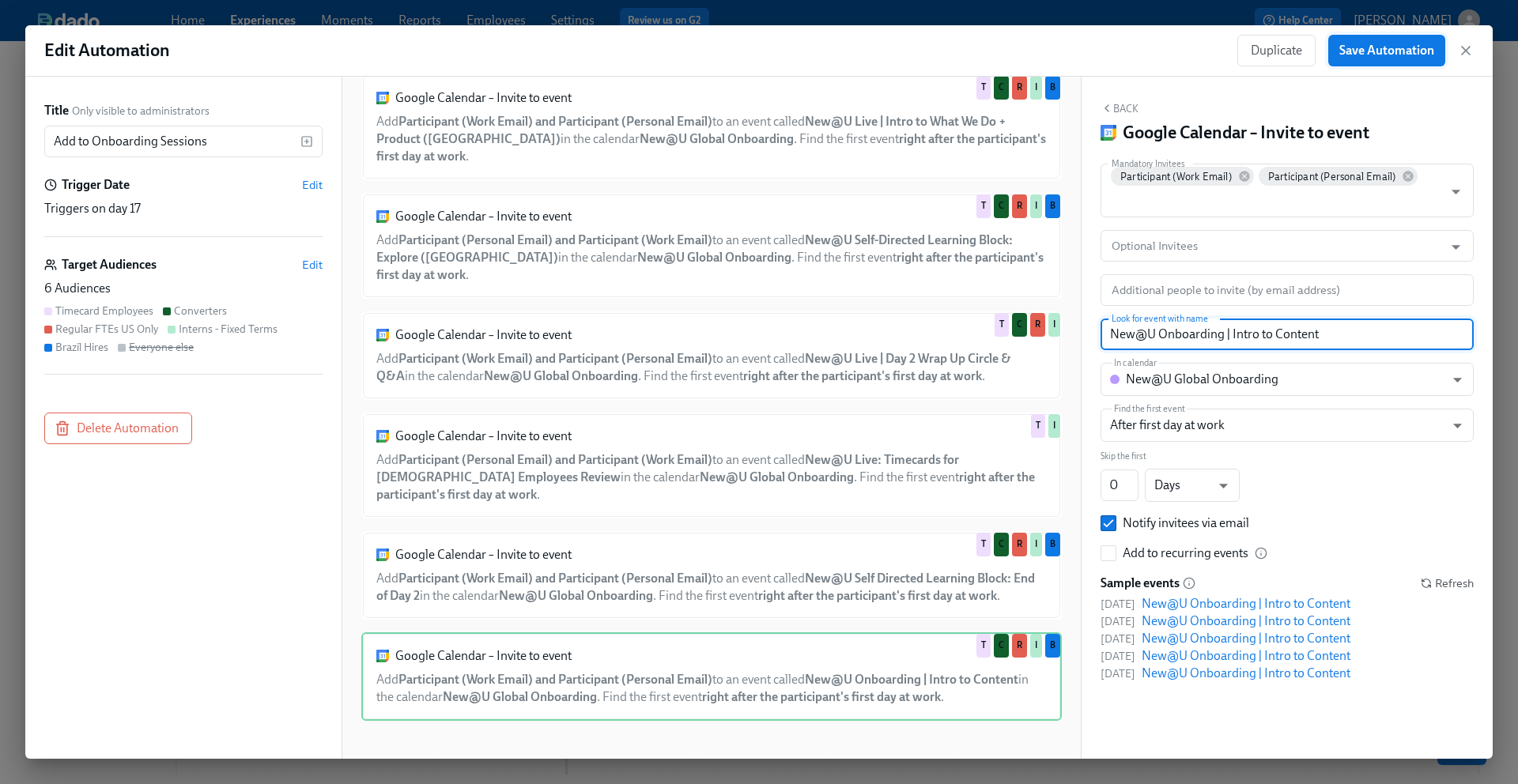
type input "New@U Onboarding | Intro to Content"
click at [1388, 47] on span "Save Automation" at bounding box center [1387, 50] width 95 height 15
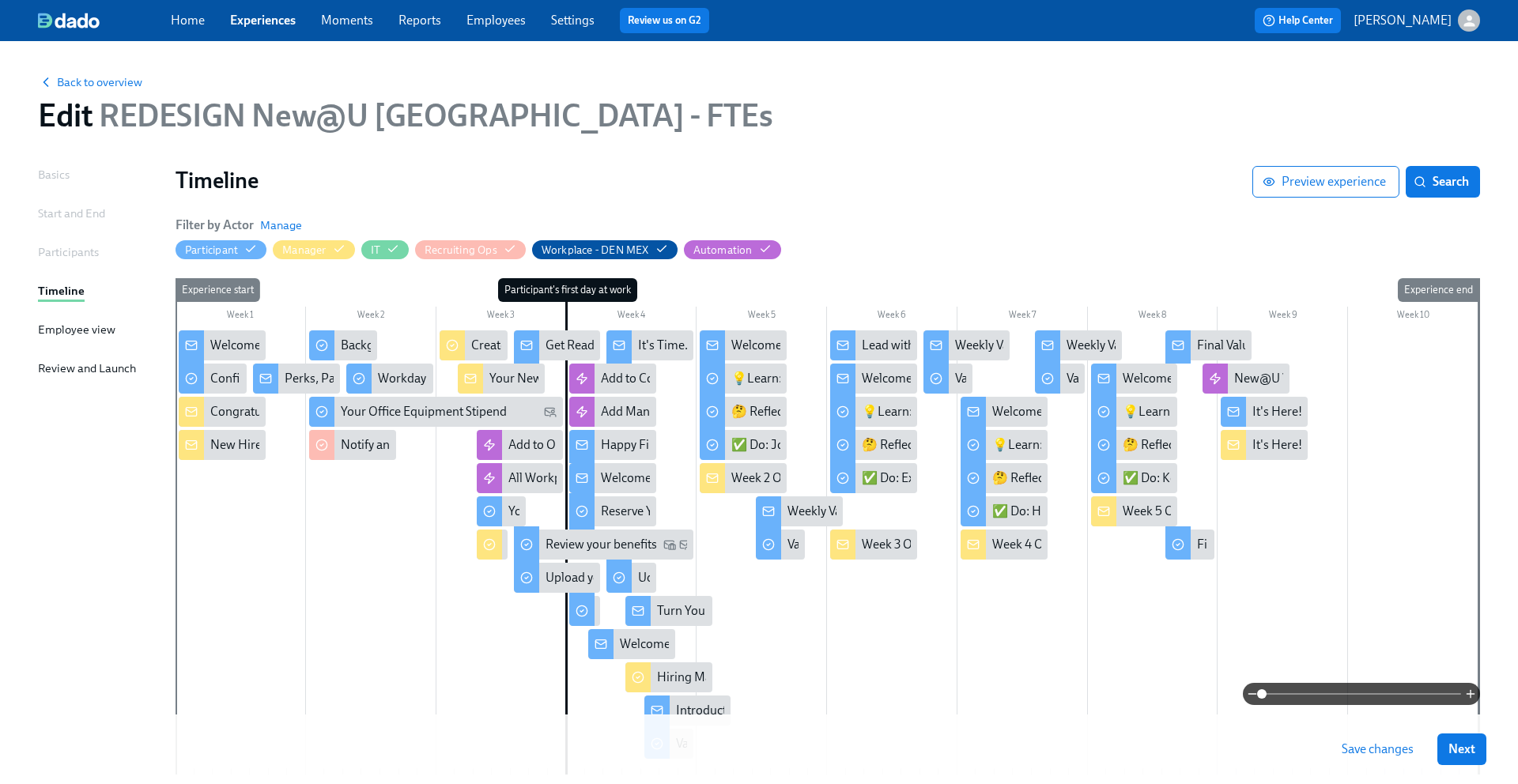
click at [1360, 748] on span "Save changes" at bounding box center [1377, 749] width 72 height 15
click at [1391, 753] on span "Save changes" at bounding box center [1377, 749] width 72 height 15
click at [194, 23] on link "Home" at bounding box center [187, 20] width 34 height 15
